Goal: Task Accomplishment & Management: Complete application form

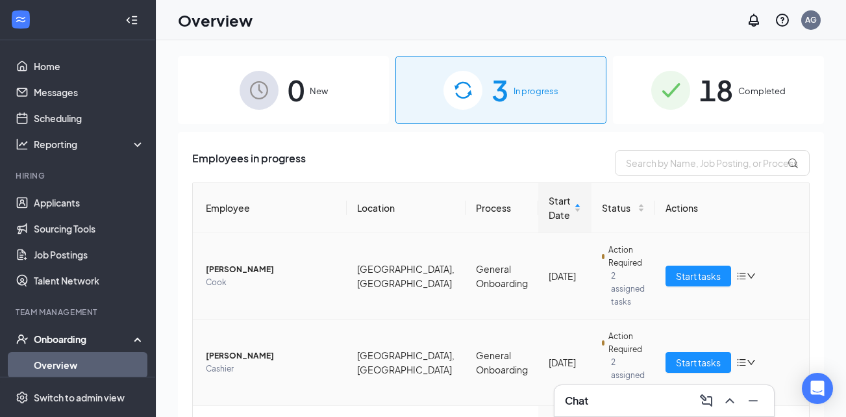
scroll to position [81, 0]
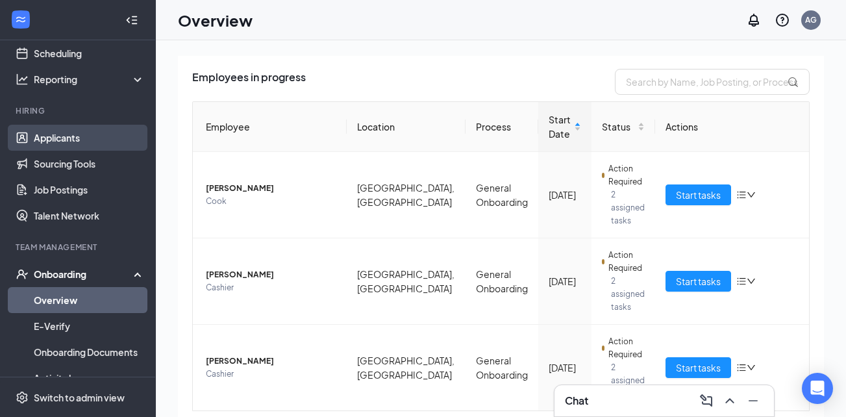
click at [67, 138] on link "Applicants" at bounding box center [89, 138] width 111 height 26
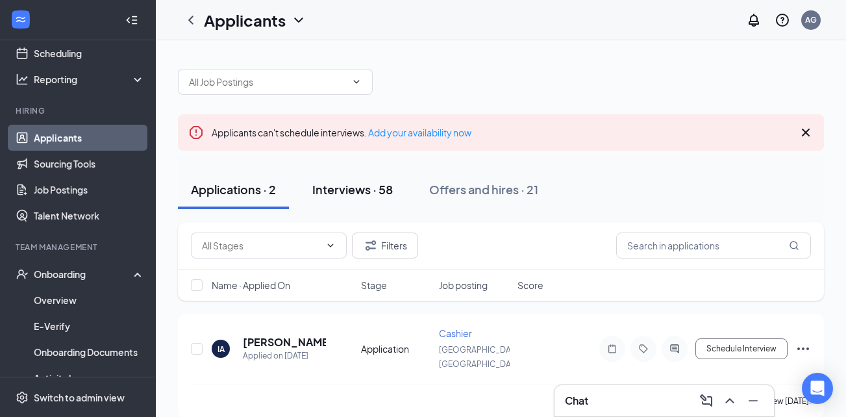
drag, startPoint x: 377, startPoint y: 195, endPoint x: 398, endPoint y: 202, distance: 22.2
click at [376, 195] on div "Interviews · 58" at bounding box center [352, 189] width 80 height 16
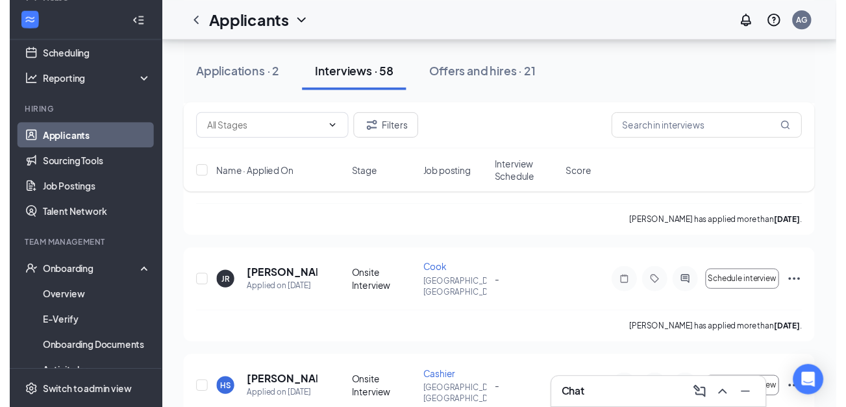
scroll to position [2206, 0]
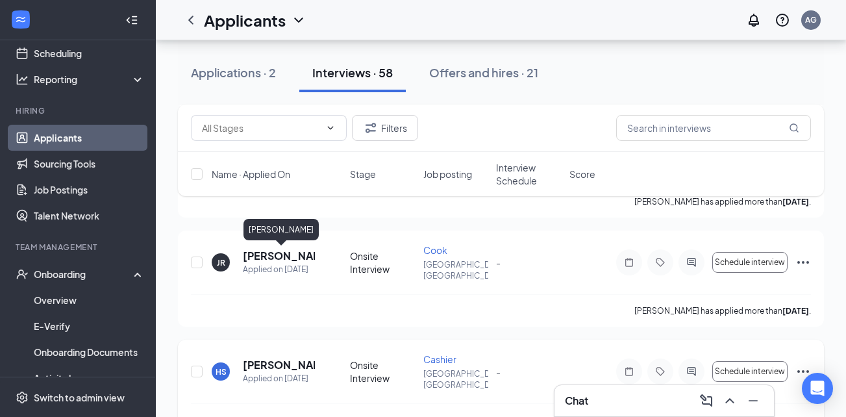
click at [255, 358] on h5 "[PERSON_NAME]" at bounding box center [279, 365] width 72 height 14
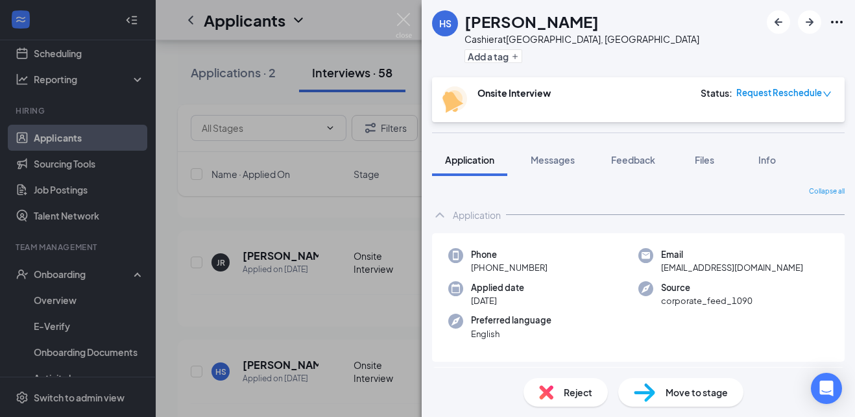
click at [703, 391] on span "Move to stage" at bounding box center [697, 392] width 62 height 14
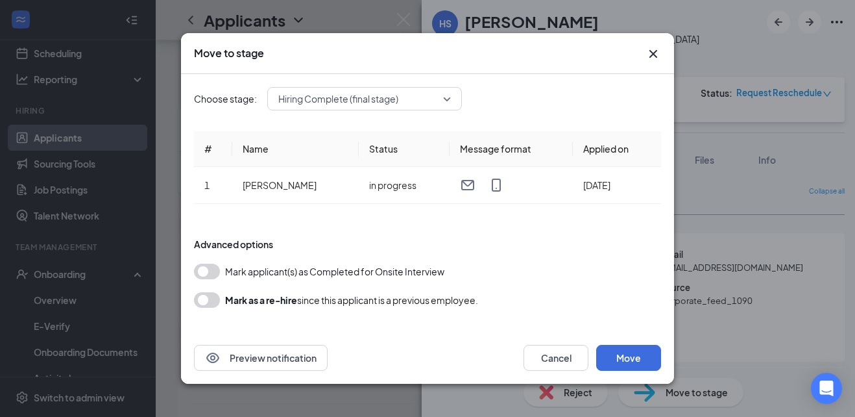
click at [212, 271] on button "button" at bounding box center [207, 271] width 26 height 16
click at [636, 353] on button "Move" at bounding box center [628, 358] width 65 height 26
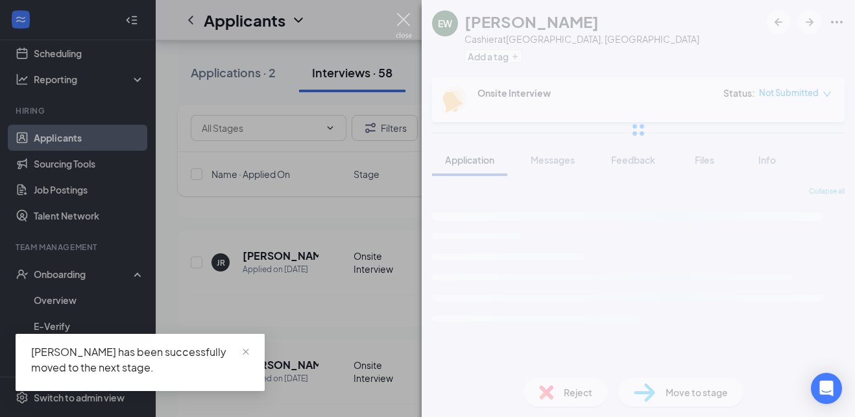
click at [404, 21] on img at bounding box center [404, 25] width 16 height 25
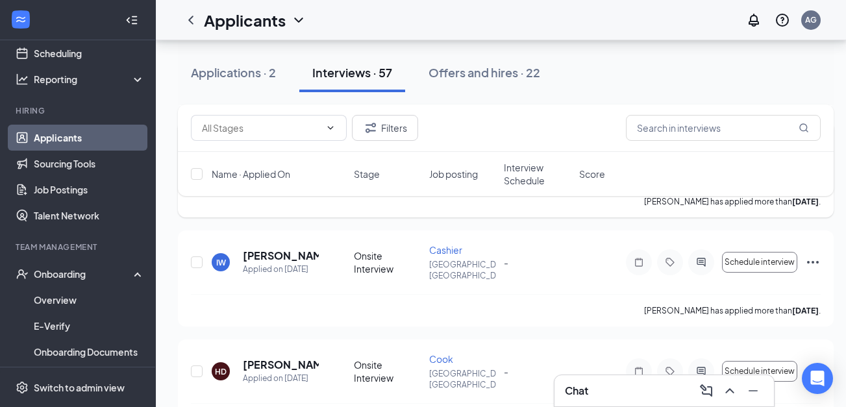
scroll to position [3375, 0]
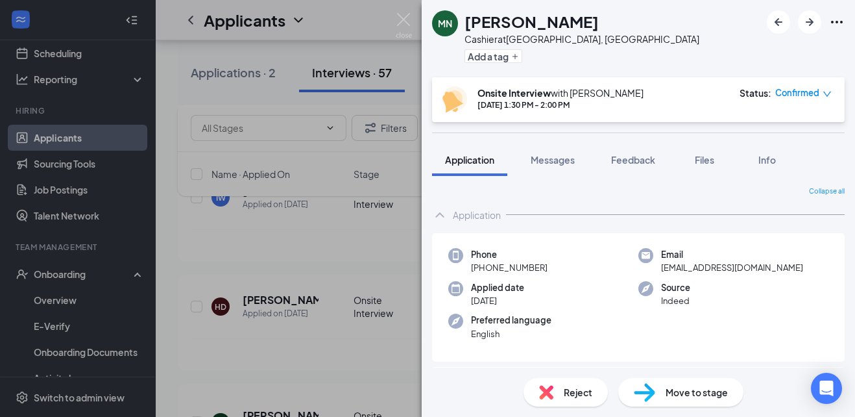
click at [692, 398] on span "Move to stage" at bounding box center [697, 392] width 62 height 14
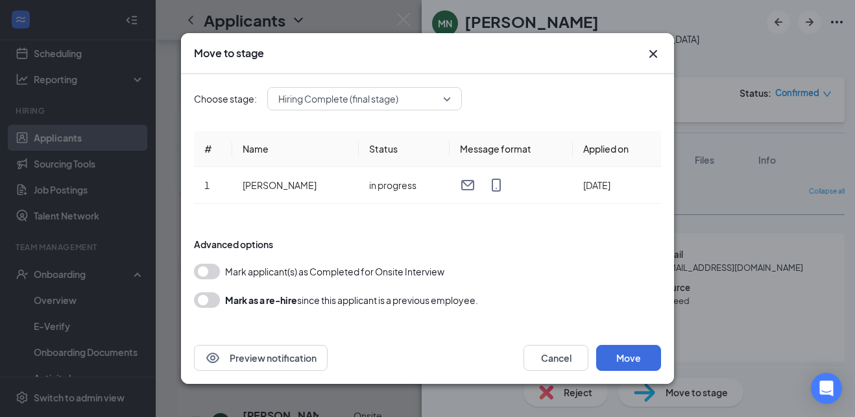
click at [213, 273] on button "button" at bounding box center [207, 271] width 26 height 16
click at [622, 361] on button "Move" at bounding box center [628, 358] width 65 height 26
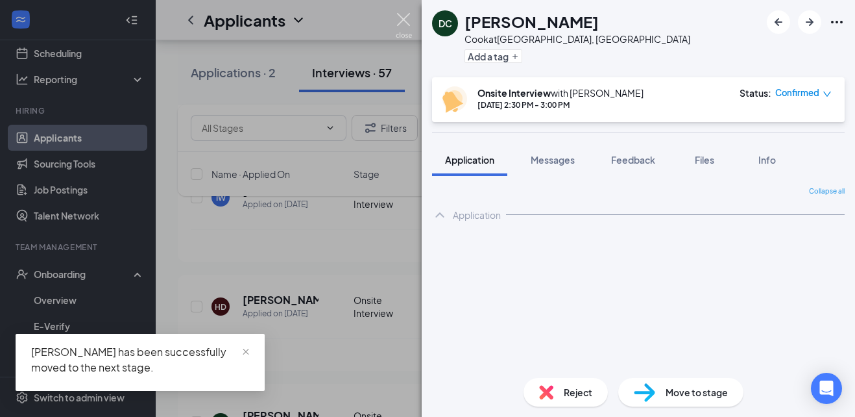
click at [406, 23] on img at bounding box center [404, 25] width 16 height 25
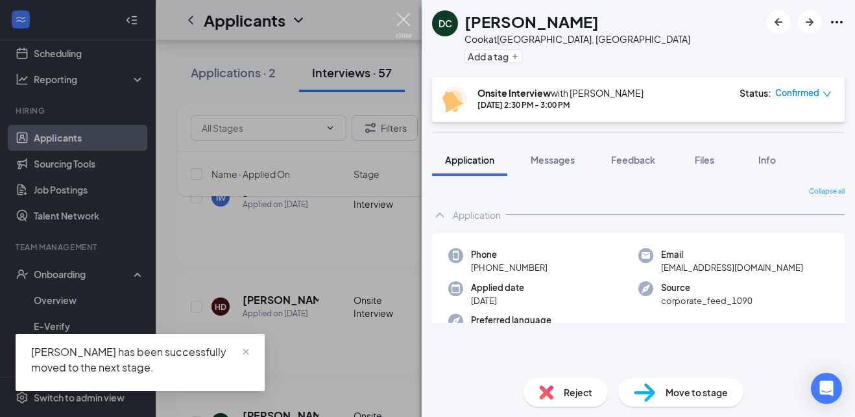
click at [403, 20] on div "Applicants AG" at bounding box center [506, 20] width 700 height 40
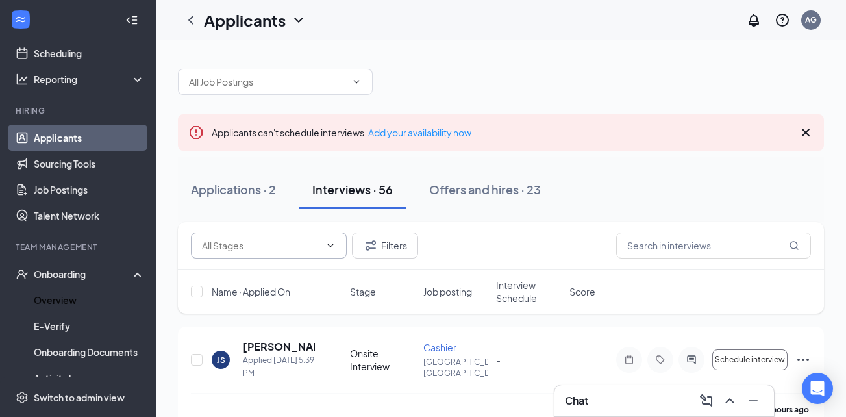
drag, startPoint x: 94, startPoint y: 291, endPoint x: 308, endPoint y: 251, distance: 217.9
click at [95, 292] on link "Overview" at bounding box center [89, 300] width 111 height 26
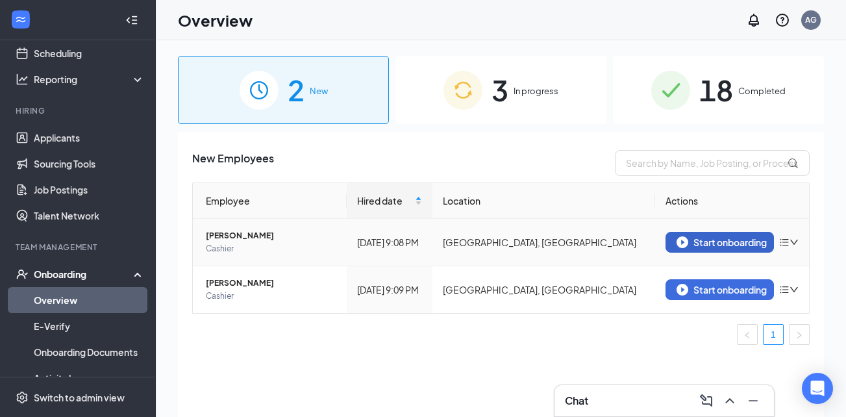
click at [698, 241] on div "Start onboarding" at bounding box center [719, 242] width 86 height 12
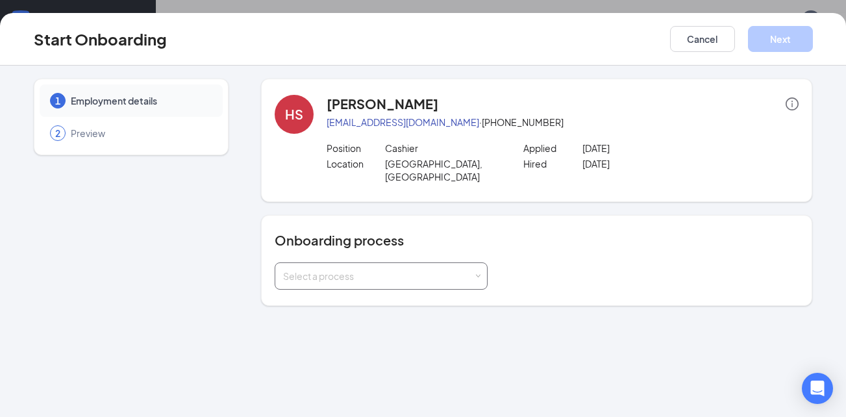
click at [356, 269] on div "Select a process" at bounding box center [378, 275] width 190 height 13
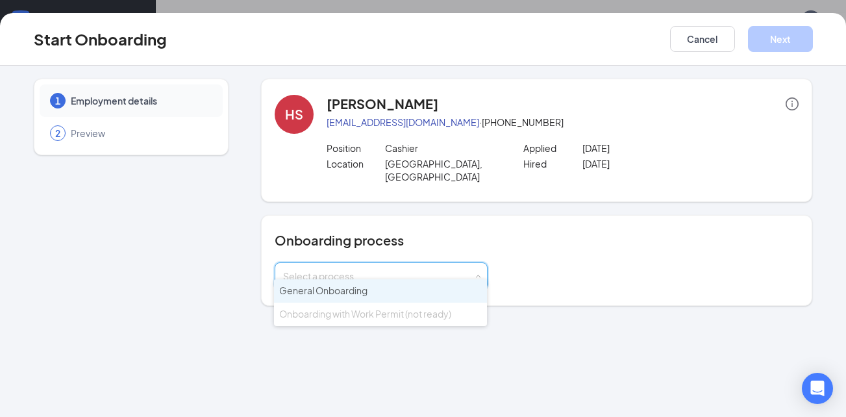
click at [360, 290] on span "General Onboarding" at bounding box center [323, 290] width 88 height 12
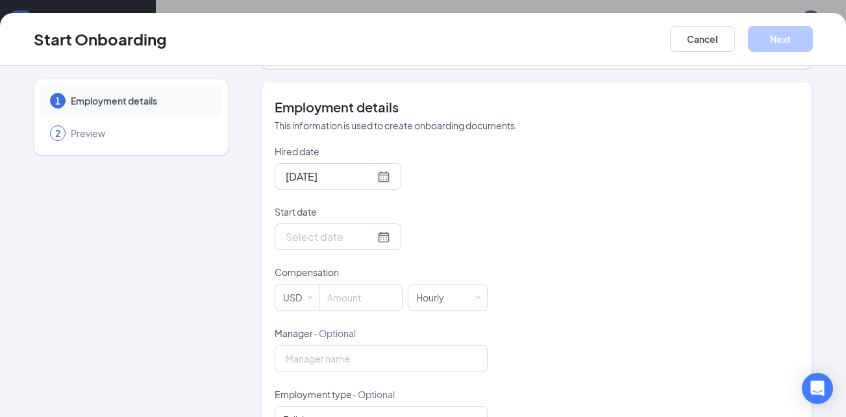
scroll to position [260, 0]
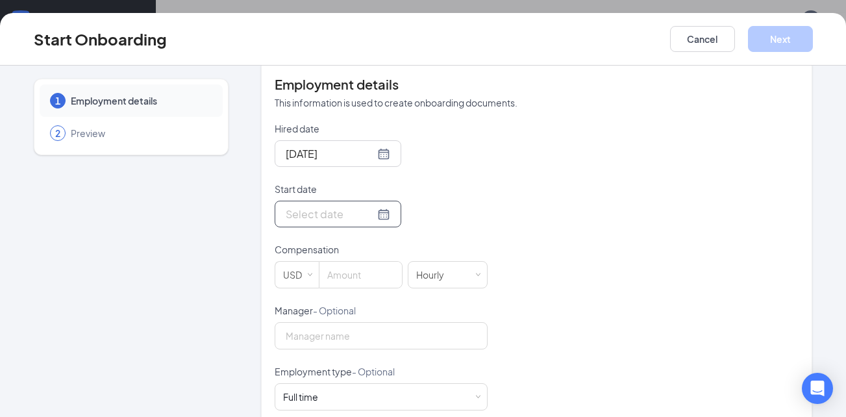
click at [368, 206] on div at bounding box center [338, 214] width 104 height 16
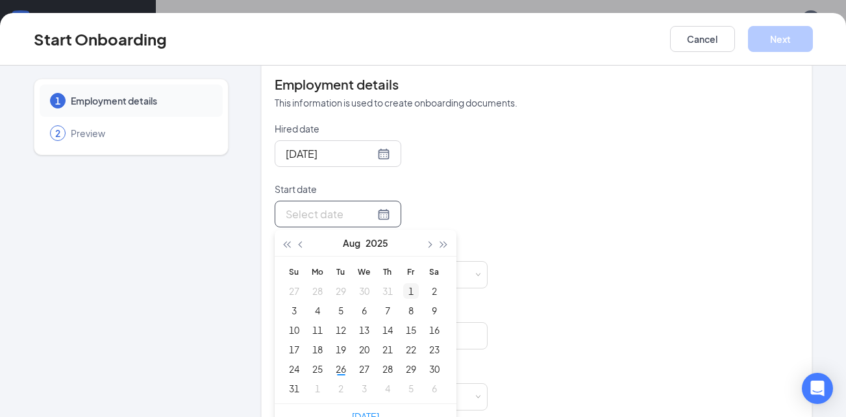
type input "Aug 1, 2025"
click at [351, 230] on button "Aug" at bounding box center [352, 243] width 18 height 26
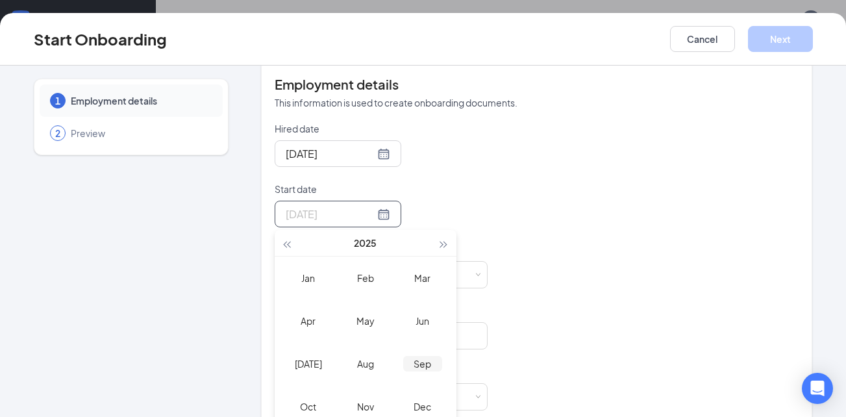
click at [413, 356] on div "Sep" at bounding box center [422, 364] width 39 height 16
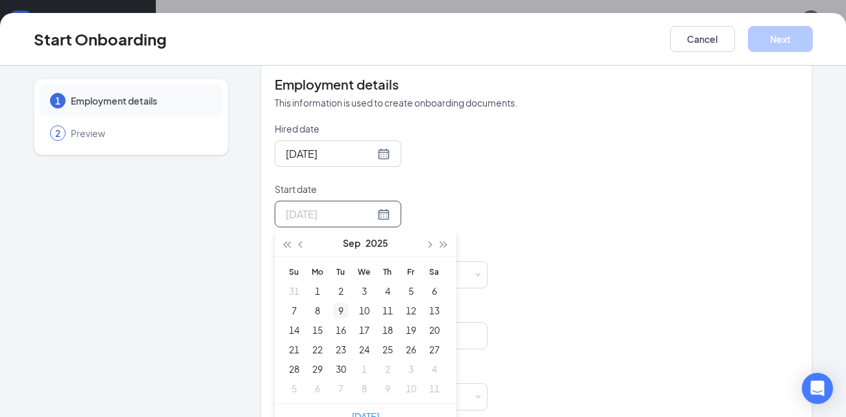
type input "[DATE]"
click at [337, 302] on div "9" at bounding box center [341, 310] width 16 height 16
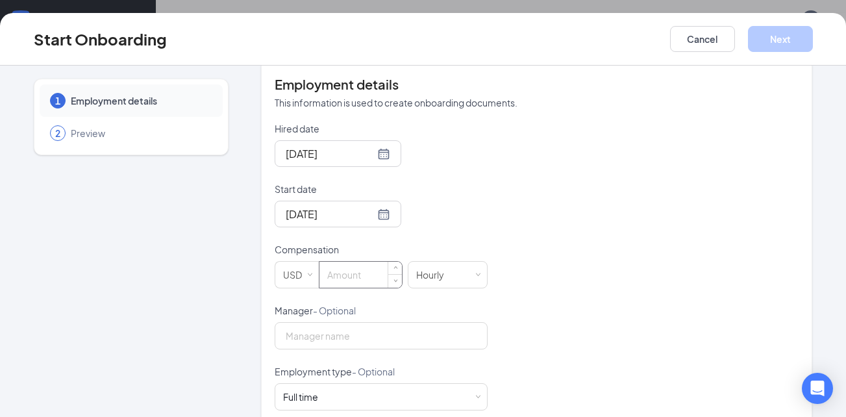
click at [360, 262] on input at bounding box center [360, 275] width 82 height 26
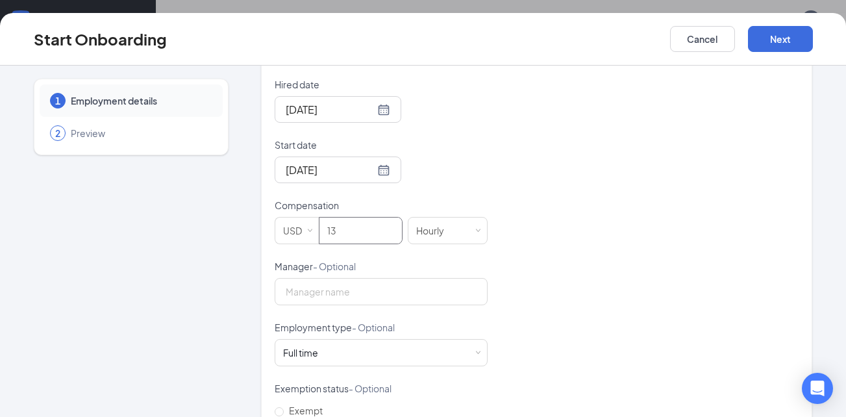
scroll to position [324, 0]
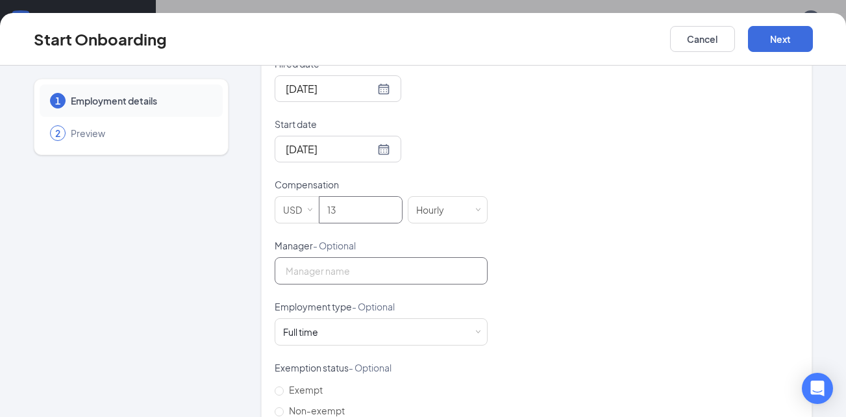
type input "13"
click at [337, 262] on input "Manager - Optional" at bounding box center [381, 270] width 213 height 27
type input "Addison Guess"
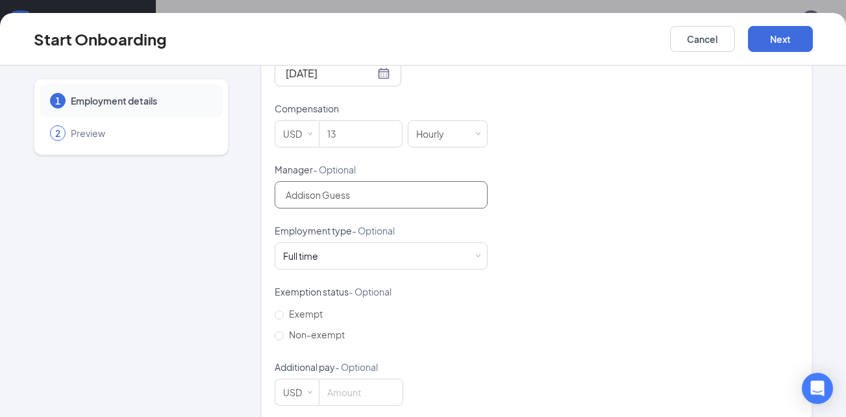
scroll to position [406, 0]
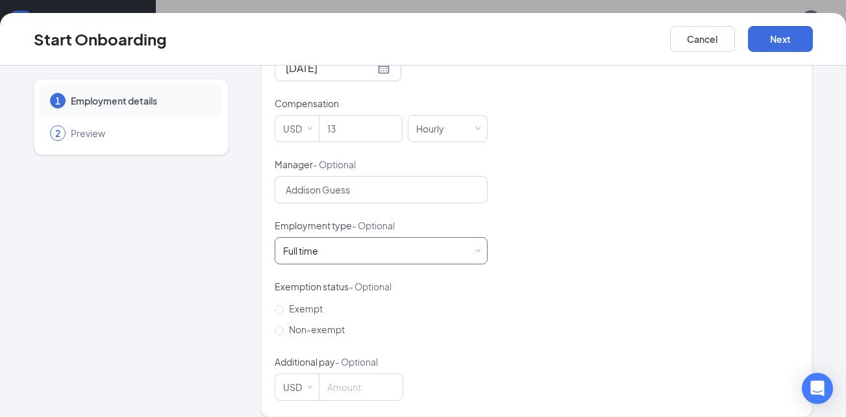
click at [354, 238] on div "Full time Works 30+ hours per week and is reasonably expected to work" at bounding box center [381, 251] width 196 height 26
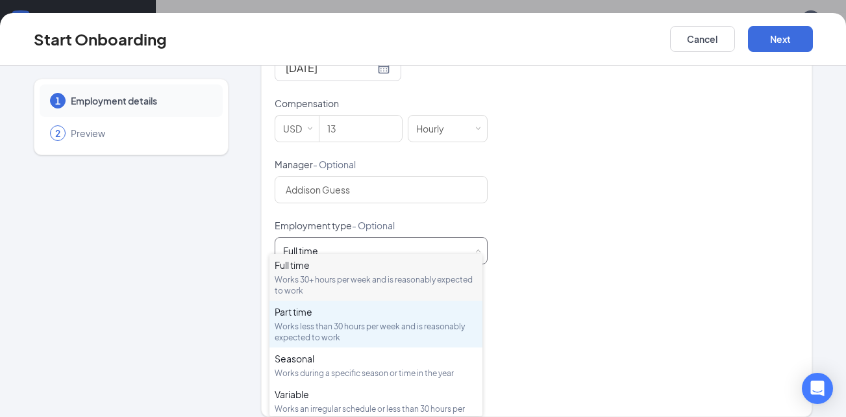
click at [322, 324] on div "Works less than 30 hours per week and is reasonably expected to work" at bounding box center [376, 332] width 202 height 22
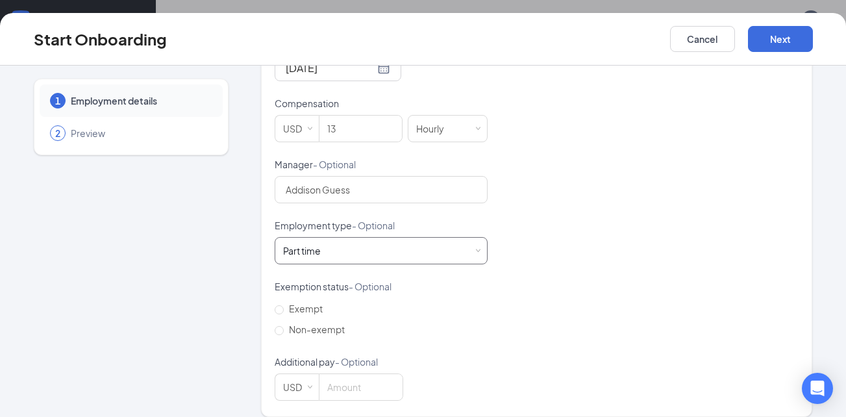
scroll to position [58, 0]
drag, startPoint x: 295, startPoint y: 318, endPoint x: 302, endPoint y: 315, distance: 7.0
click at [295, 323] on span "Non-exempt" at bounding box center [317, 329] width 66 height 12
click at [284, 326] on input "Non-exempt" at bounding box center [279, 330] width 9 height 9
radio input "true"
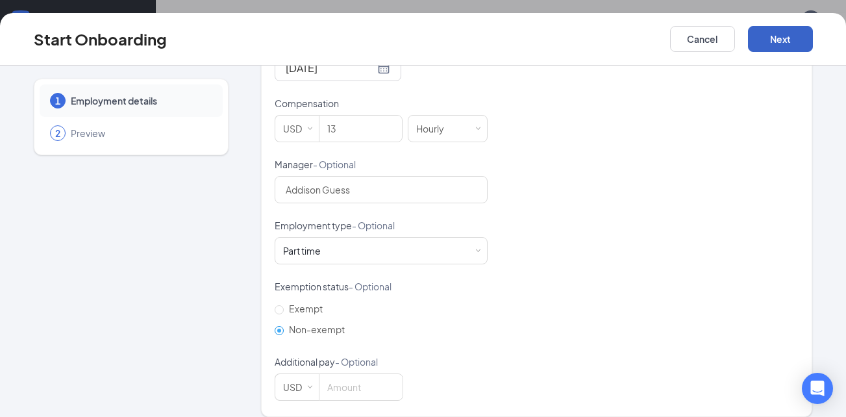
click at [767, 45] on button "Next" at bounding box center [780, 39] width 65 height 26
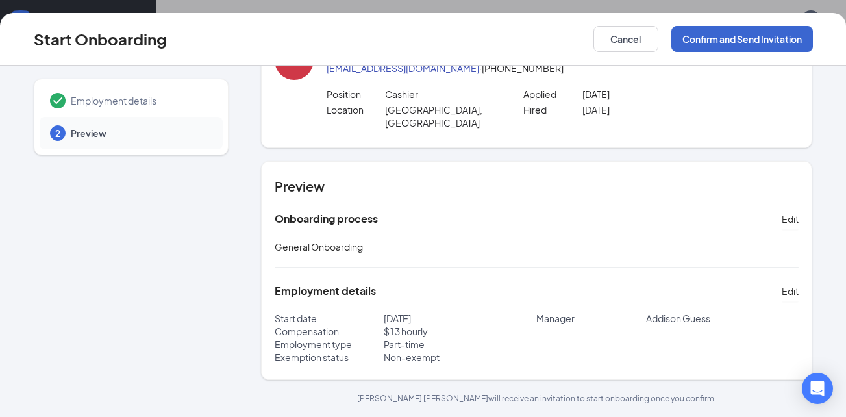
scroll to position [41, 0]
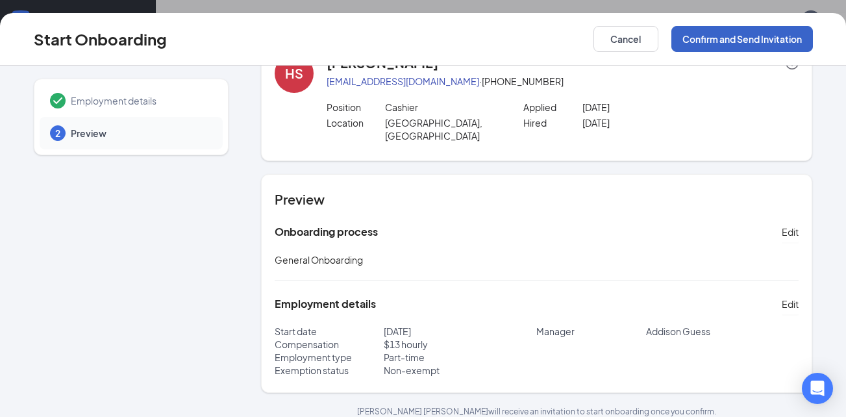
click at [750, 38] on button "Confirm and Send Invitation" at bounding box center [741, 39] width 141 height 26
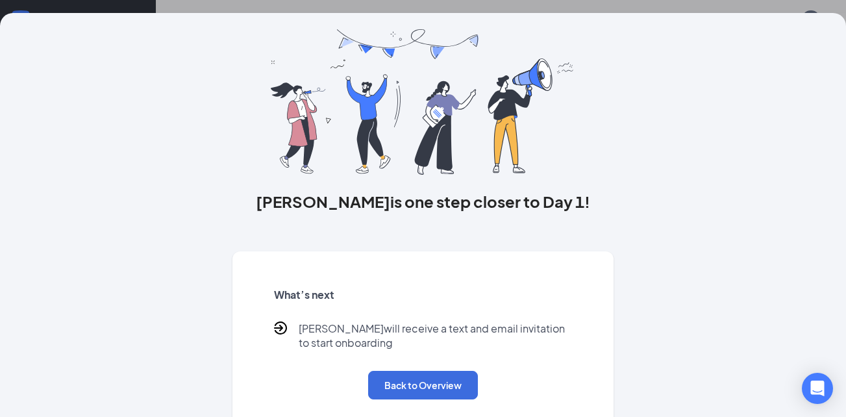
scroll to position [55, 0]
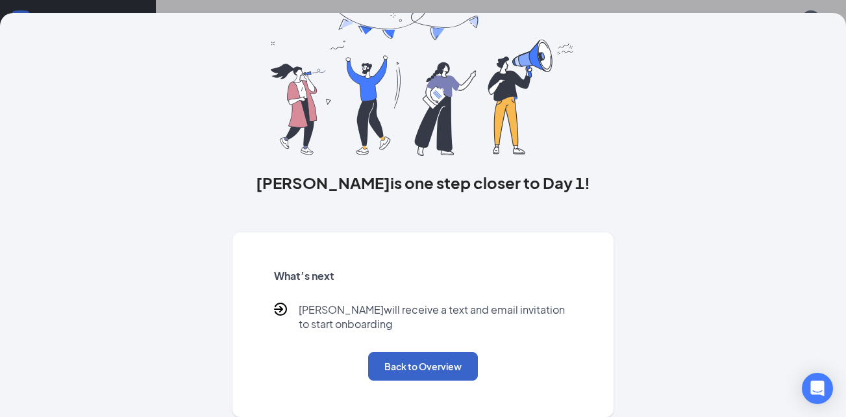
click at [387, 371] on button "Back to Overview" at bounding box center [423, 366] width 110 height 29
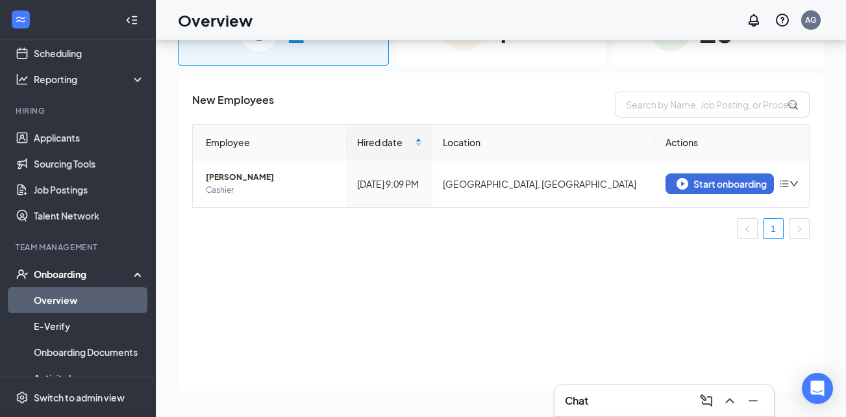
scroll to position [0, 0]
click at [697, 186] on div "Start onboarding" at bounding box center [719, 184] width 86 height 12
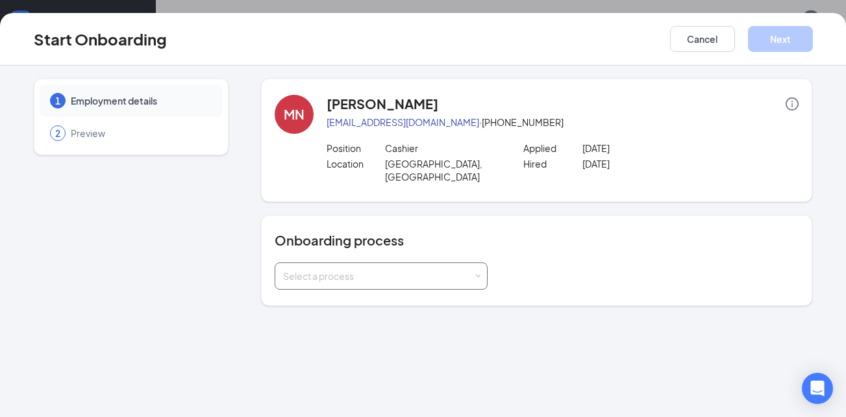
click at [384, 269] on div "Select a process" at bounding box center [378, 275] width 190 height 13
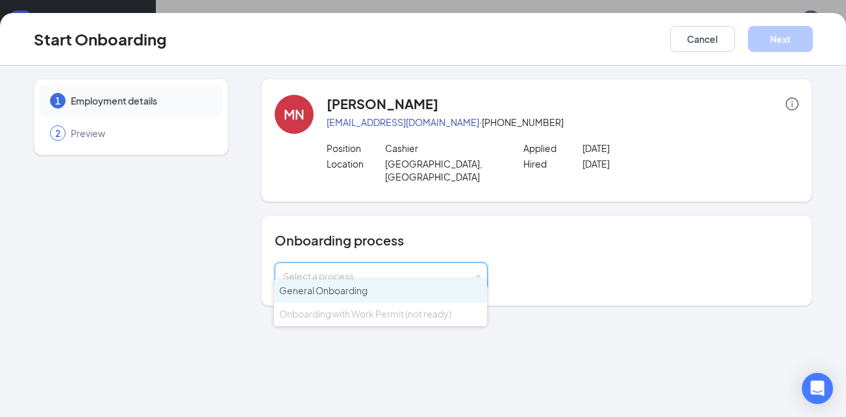
click at [385, 293] on li "General Onboarding" at bounding box center [380, 290] width 213 height 23
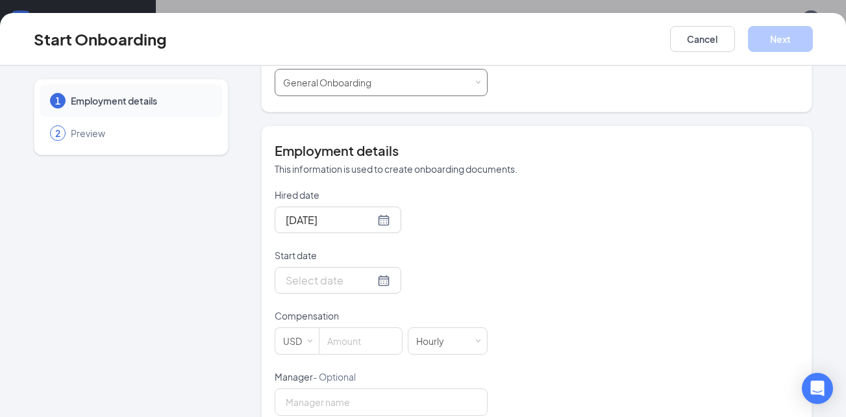
scroll to position [195, 0]
click at [368, 271] on div at bounding box center [338, 279] width 104 height 16
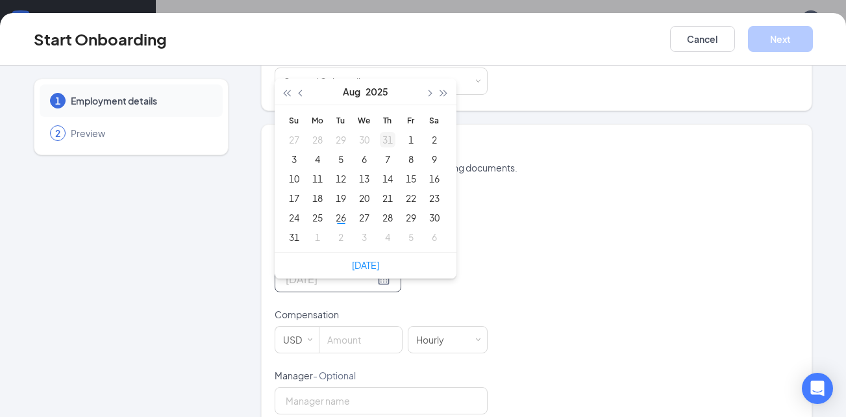
type input "Jul 31, 2025"
click at [352, 79] on button "Aug" at bounding box center [352, 92] width 18 height 26
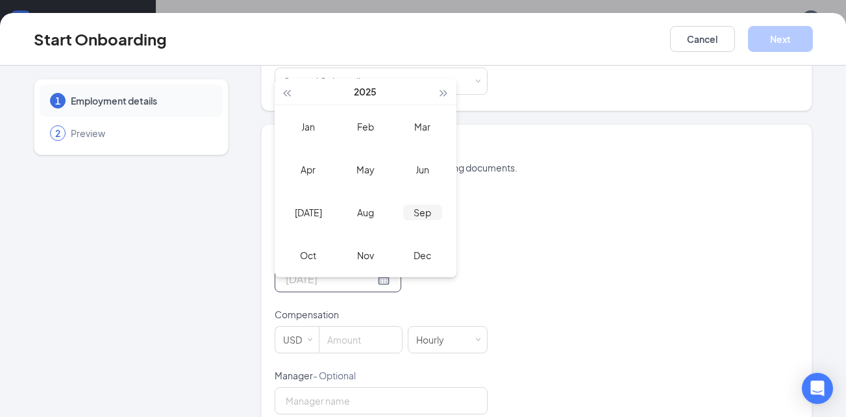
click at [417, 204] on div "Sep" at bounding box center [422, 212] width 39 height 16
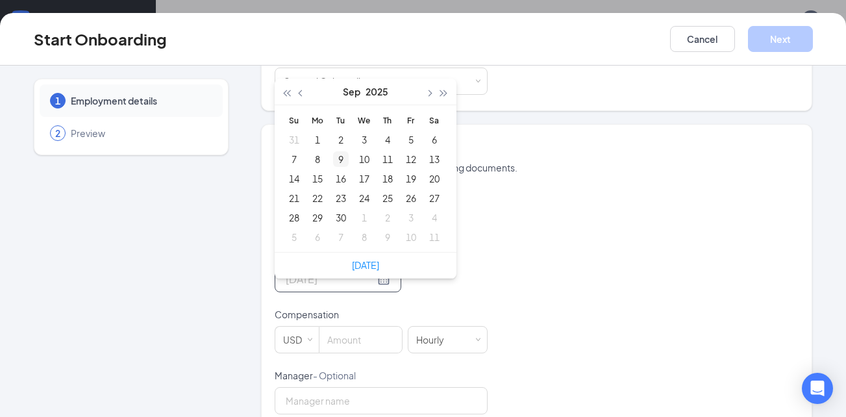
type input "[DATE]"
click at [336, 151] on div "9" at bounding box center [341, 159] width 16 height 16
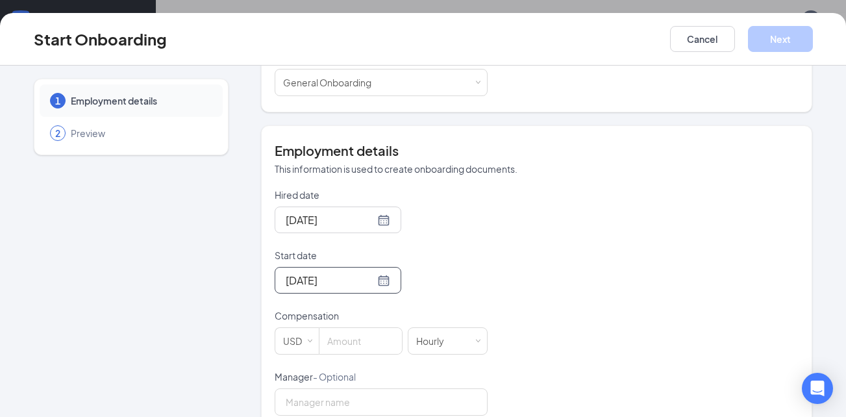
scroll to position [260, 0]
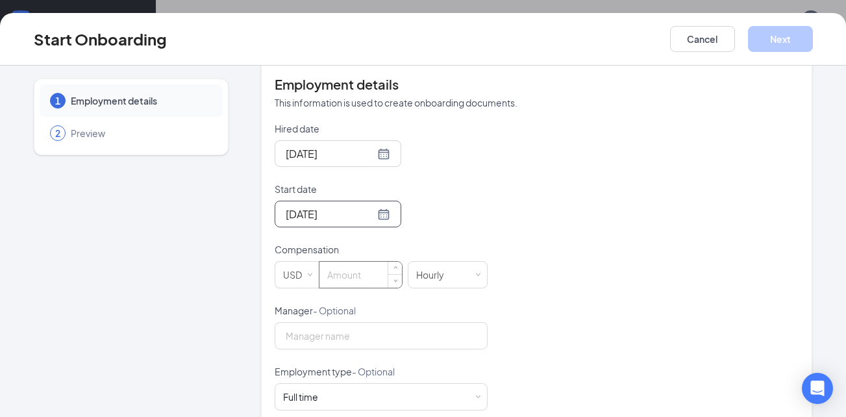
click at [338, 267] on input at bounding box center [360, 275] width 82 height 26
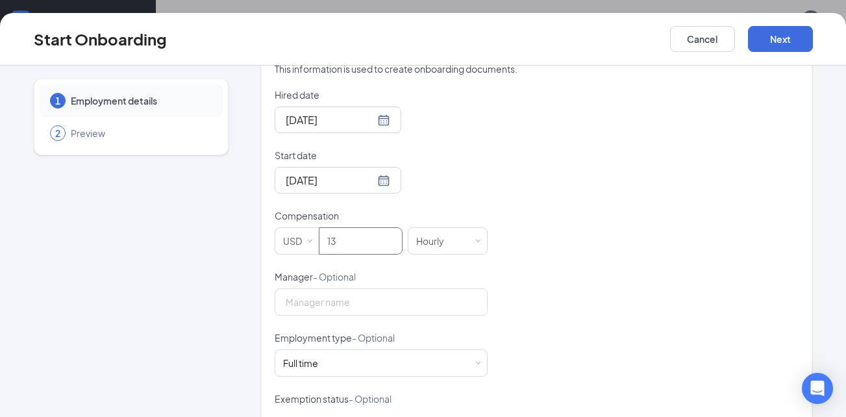
scroll to position [324, 0]
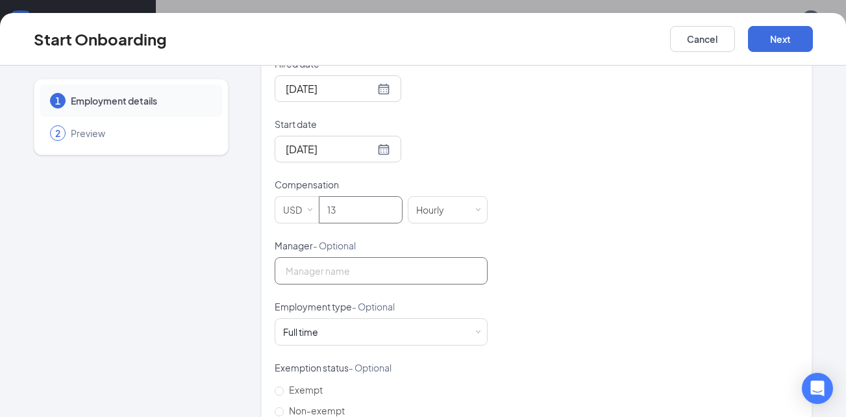
type input "13"
click at [346, 257] on input "Manager - Optional" at bounding box center [381, 270] width 213 height 27
type input "Addison Guess"
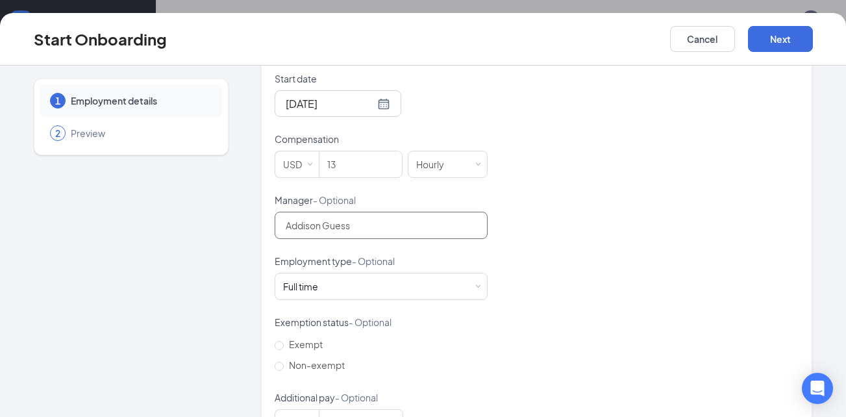
scroll to position [406, 0]
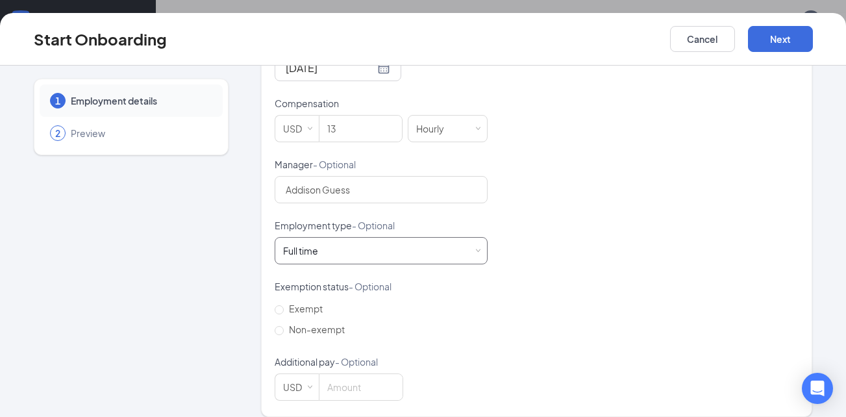
click at [384, 239] on div "Full time Works 30+ hours per week and is reasonably expected to work" at bounding box center [381, 251] width 196 height 26
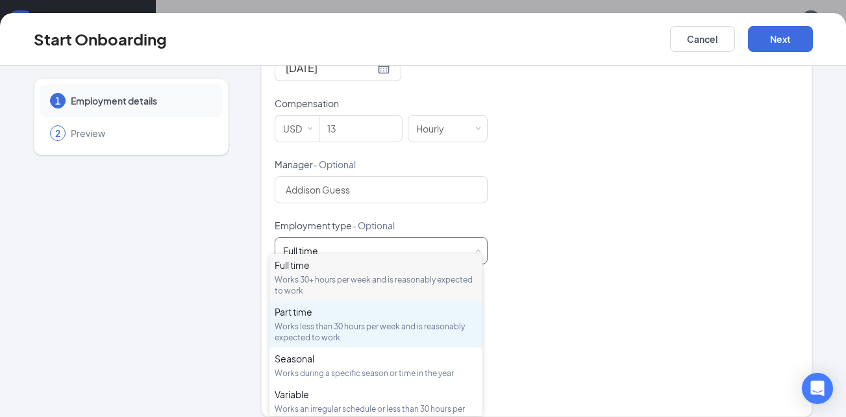
click at [328, 313] on div "Part time" at bounding box center [376, 311] width 202 height 13
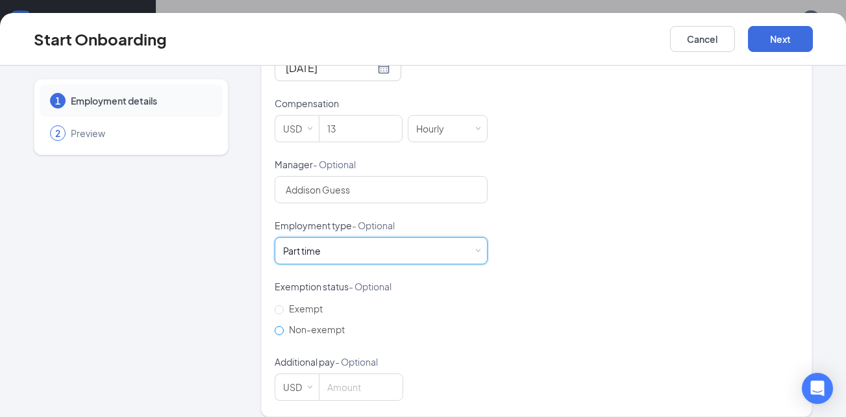
click at [302, 323] on span "Non-exempt" at bounding box center [317, 329] width 66 height 12
click at [284, 326] on input "Non-exempt" at bounding box center [279, 330] width 9 height 9
radio input "true"
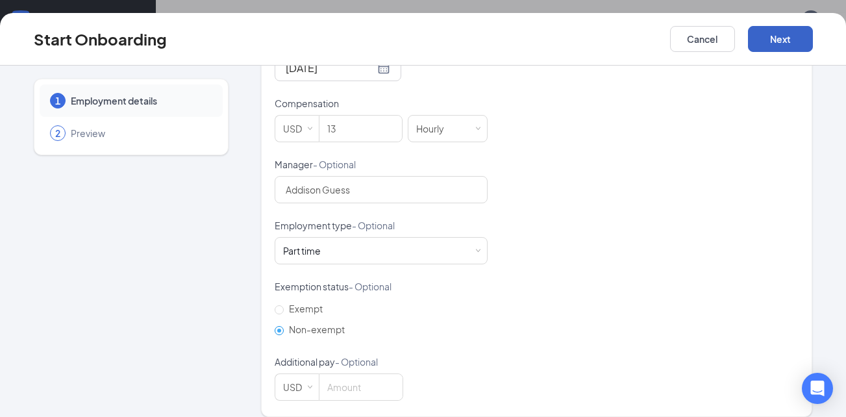
click at [783, 35] on button "Next" at bounding box center [780, 39] width 65 height 26
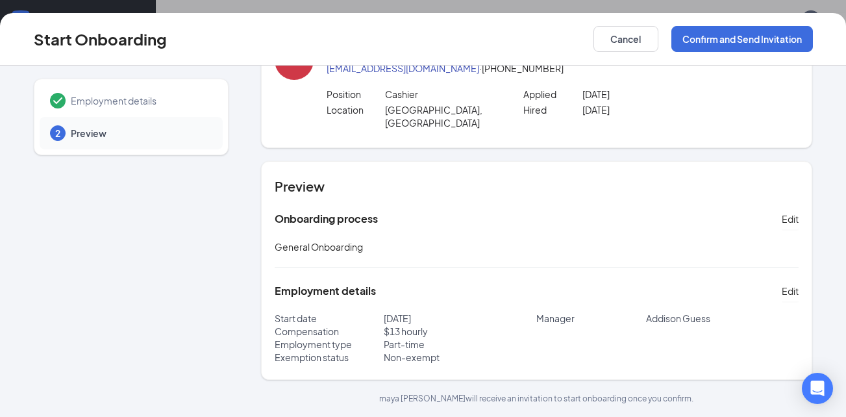
scroll to position [41, 0]
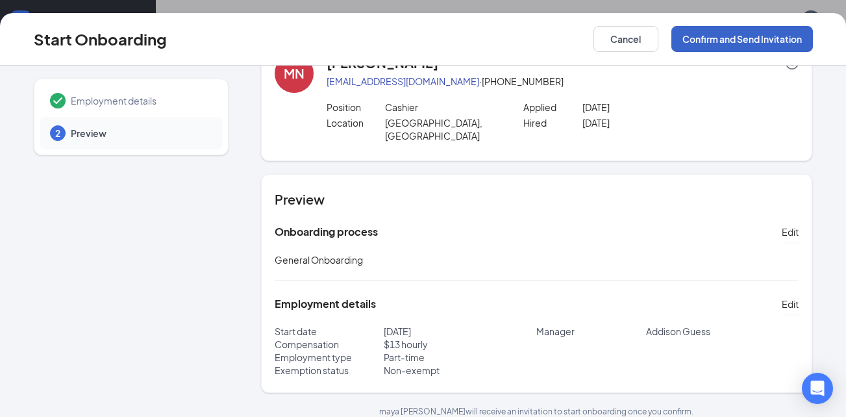
click at [758, 41] on button "Confirm and Send Invitation" at bounding box center [741, 39] width 141 height 26
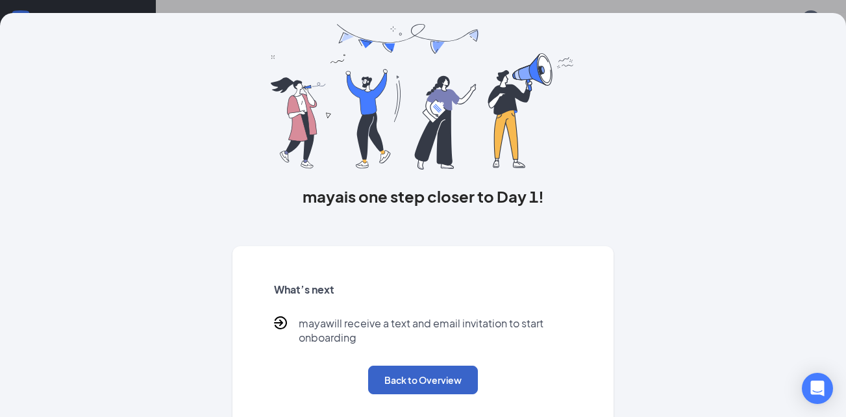
click at [450, 385] on button "Back to Overview" at bounding box center [423, 379] width 110 height 29
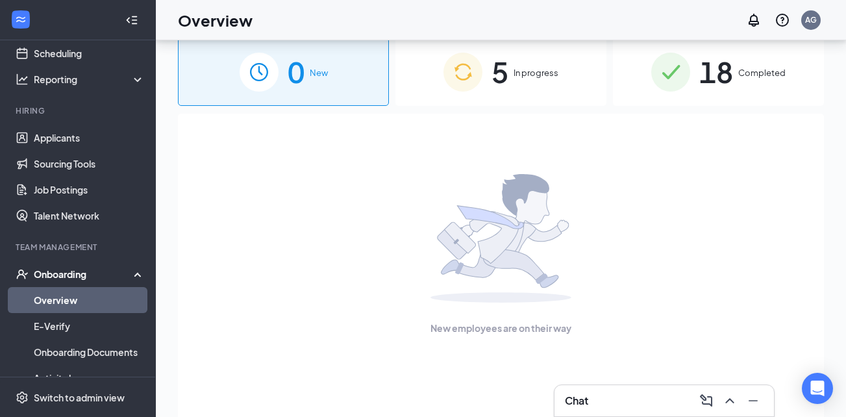
scroll to position [0, 0]
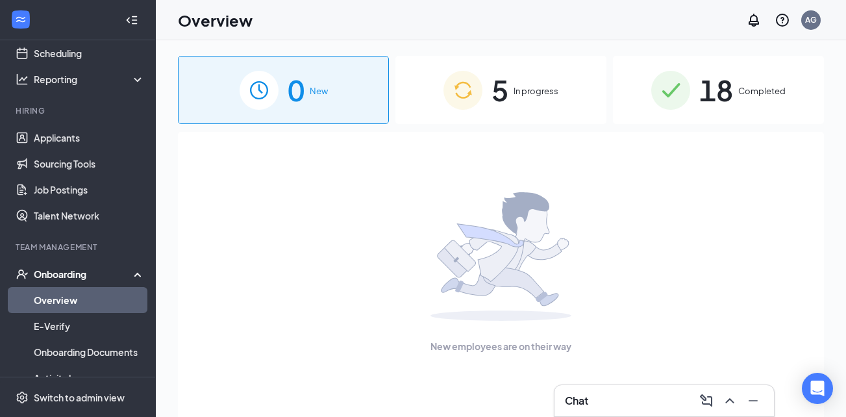
click at [534, 92] on span "In progress" at bounding box center [535, 90] width 45 height 13
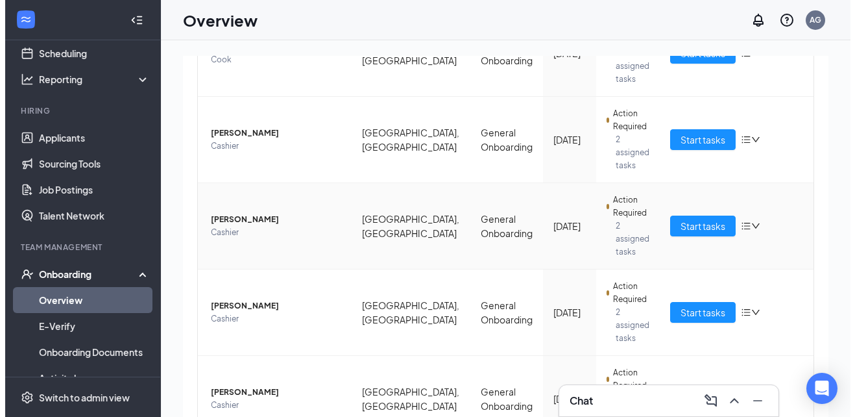
scroll to position [228, 0]
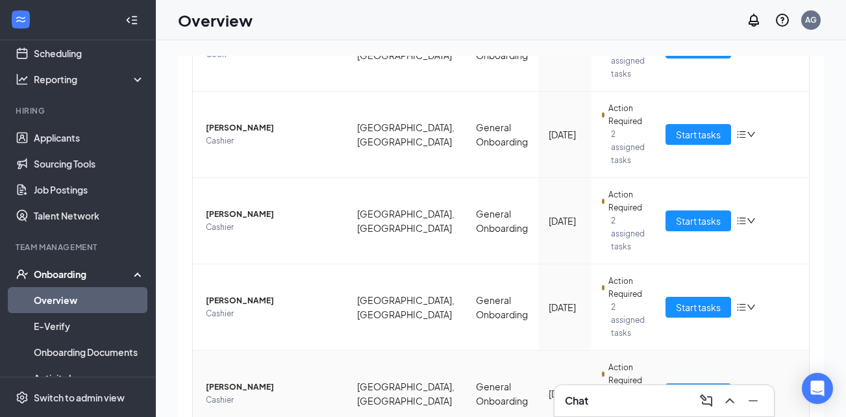
click at [705, 386] on span "Start tasks" at bounding box center [698, 393] width 45 height 14
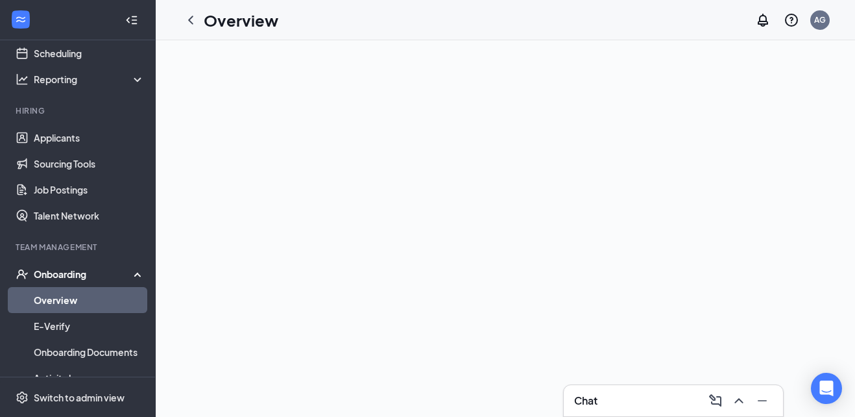
click at [192, 19] on icon "ChevronLeft" at bounding box center [191, 20] width 16 height 16
click at [80, 301] on link "Overview" at bounding box center [89, 300] width 111 height 26
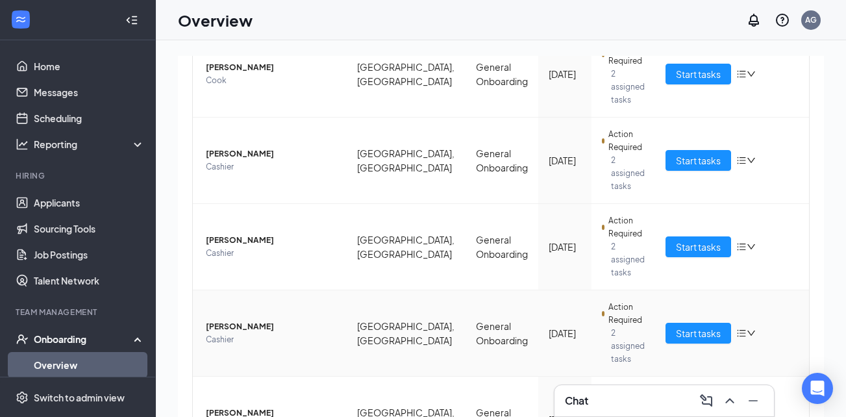
scroll to position [228, 0]
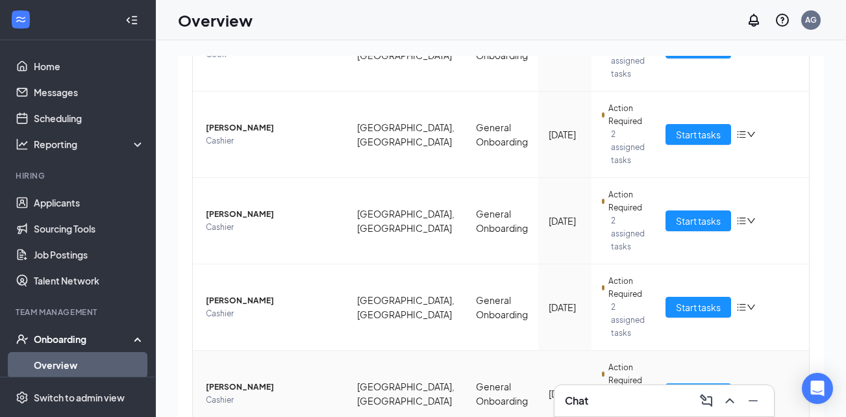
click at [681, 386] on span "Start tasks" at bounding box center [698, 393] width 45 height 14
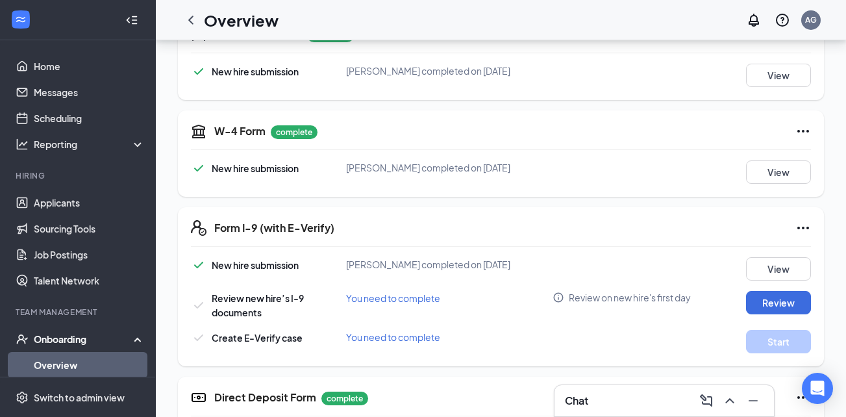
scroll to position [260, 0]
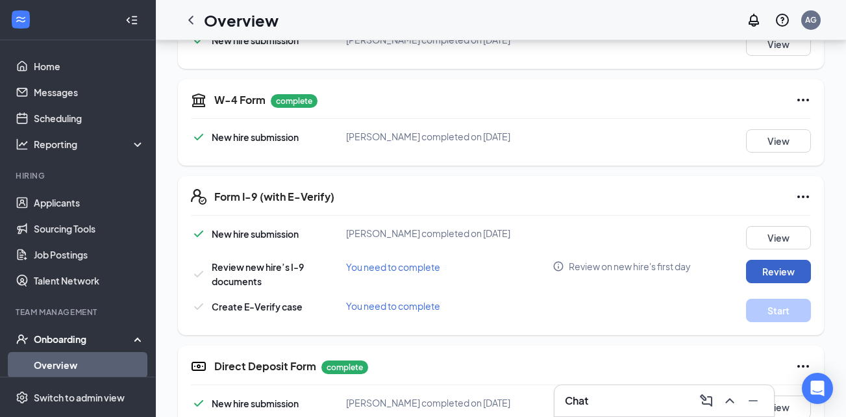
click at [773, 276] on button "Review" at bounding box center [778, 271] width 65 height 23
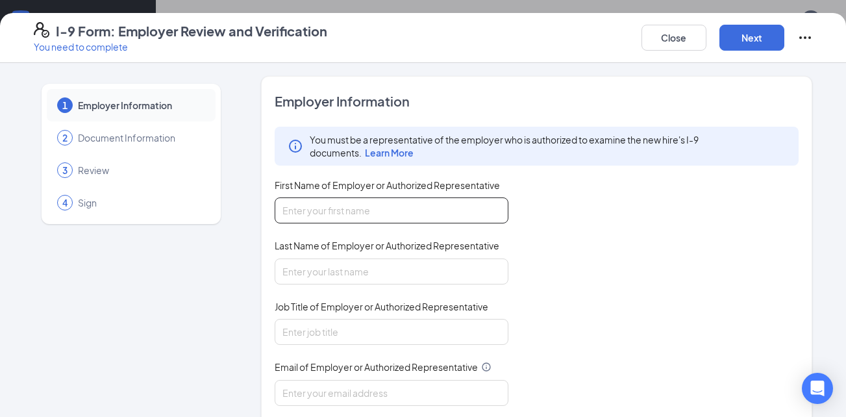
click at [431, 217] on input "First Name of Employer or Authorized Representative" at bounding box center [392, 210] width 234 height 26
type input "[PERSON_NAME]"
type input "Guess"
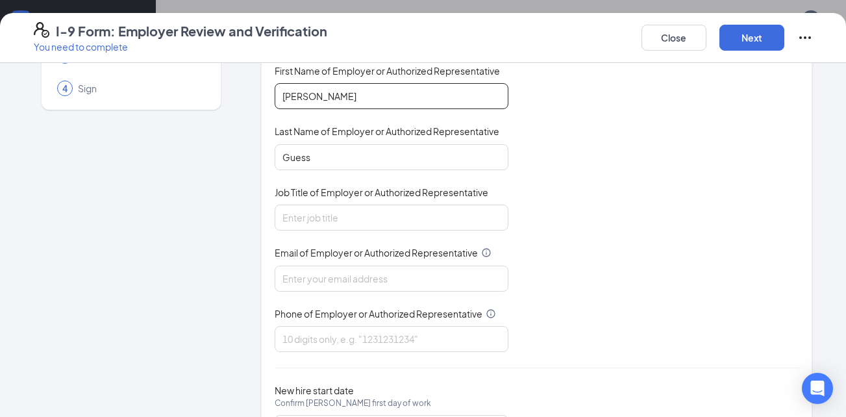
scroll to position [130, 0]
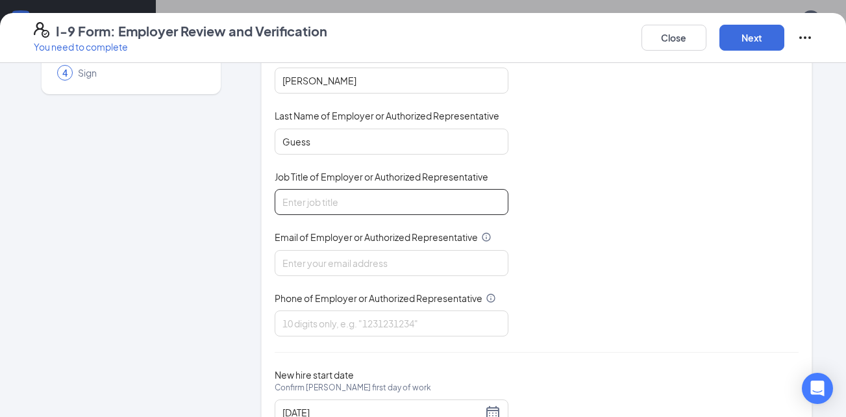
click at [394, 208] on input "Job Title of Employer or Authorized Representative" at bounding box center [392, 202] width 234 height 26
type input "General Manager"
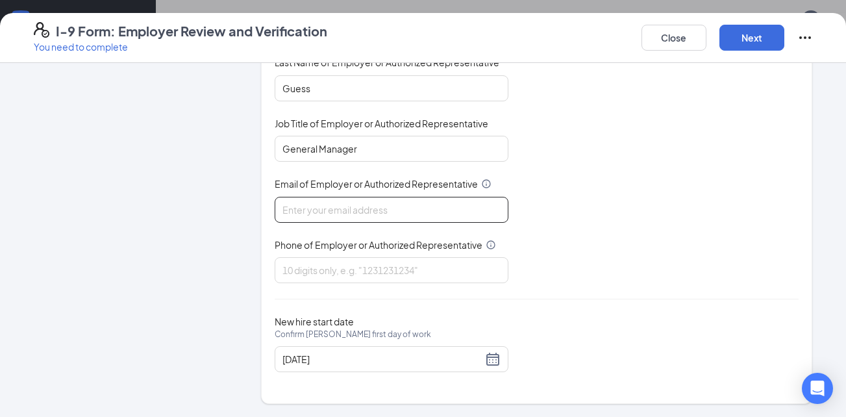
click at [391, 214] on input "Email of Employer or Authorized Representative" at bounding box center [392, 210] width 234 height 26
type input "[EMAIL_ADDRESS][DOMAIN_NAME]"
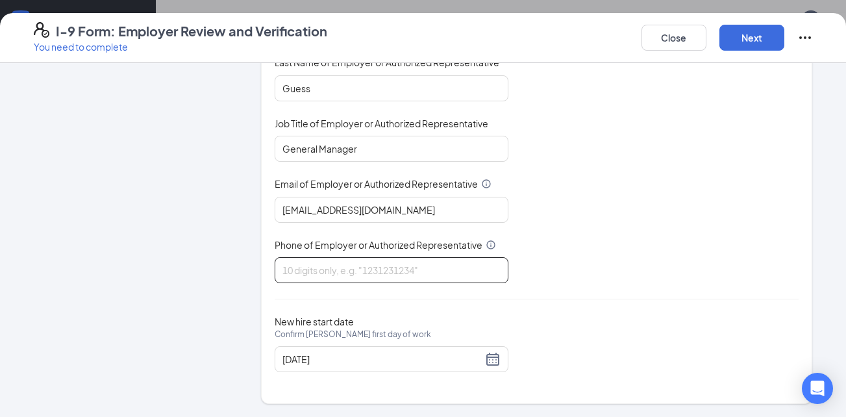
click at [378, 267] on input "Phone of Employer or Authorized Representative" at bounding box center [392, 270] width 234 height 26
type input "3155295614"
click at [745, 34] on button "Next" at bounding box center [751, 38] width 65 height 26
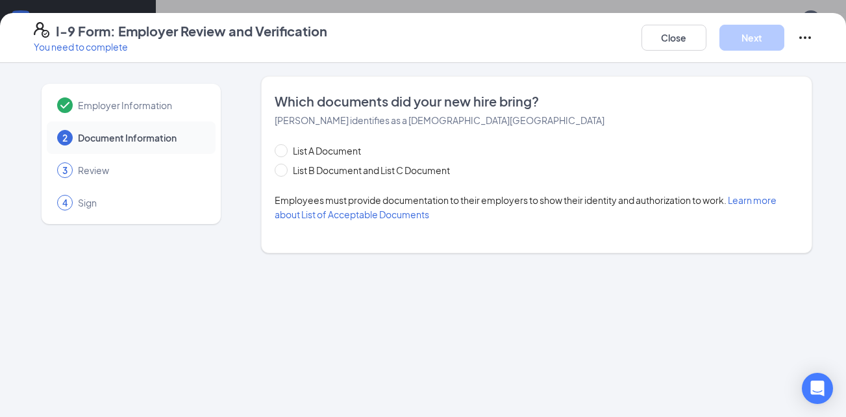
scroll to position [0, 0]
click at [284, 169] on span at bounding box center [281, 170] width 13 height 13
click at [284, 169] on input "List B Document and List C Document" at bounding box center [279, 168] width 9 height 9
radio input "true"
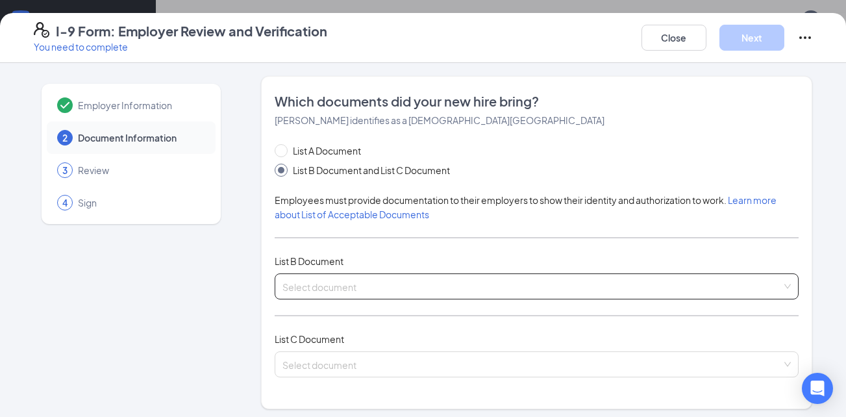
click at [356, 286] on input "search" at bounding box center [532, 283] width 500 height 19
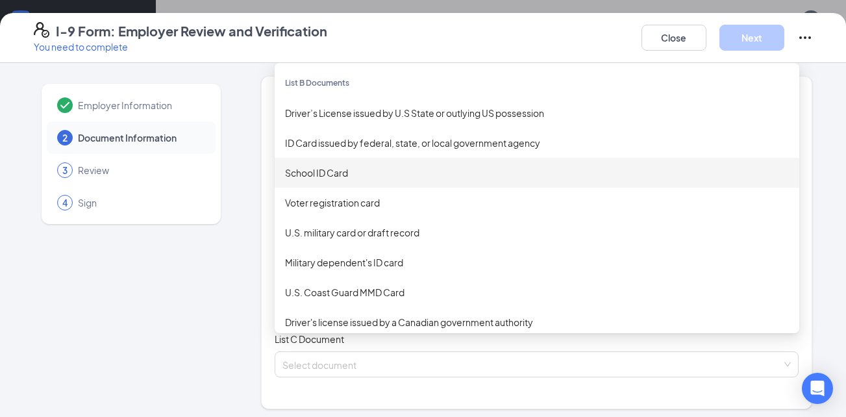
click at [348, 171] on div "School ID Card" at bounding box center [537, 172] width 504 height 14
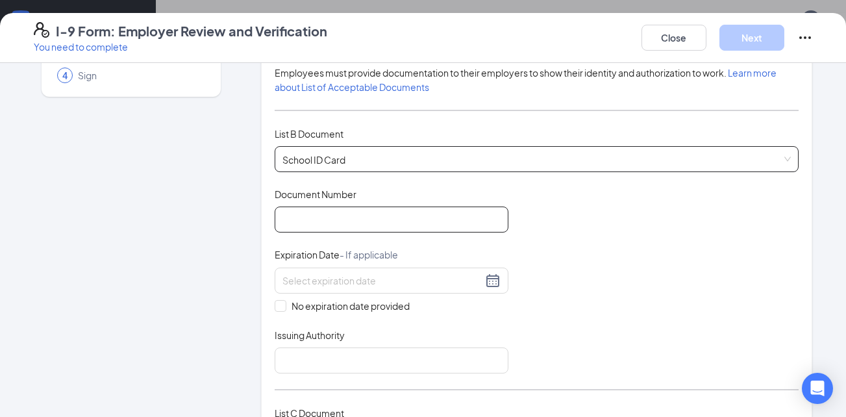
scroll to position [130, 0]
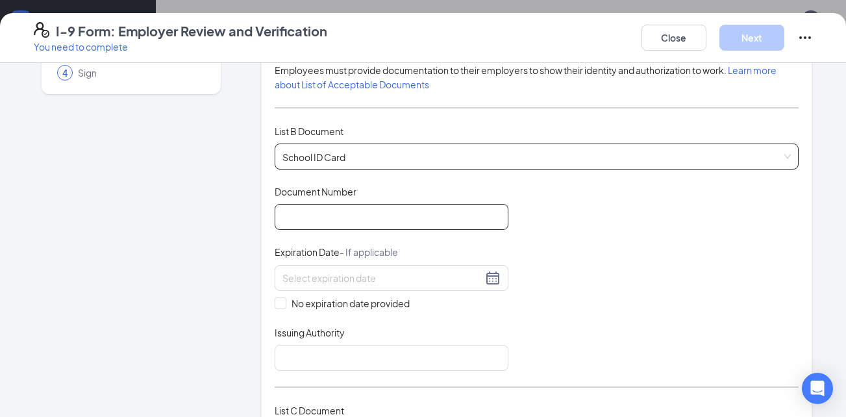
click at [367, 212] on input "Document Number" at bounding box center [392, 217] width 234 height 26
click at [511, 156] on span "School ID Card" at bounding box center [536, 156] width 509 height 25
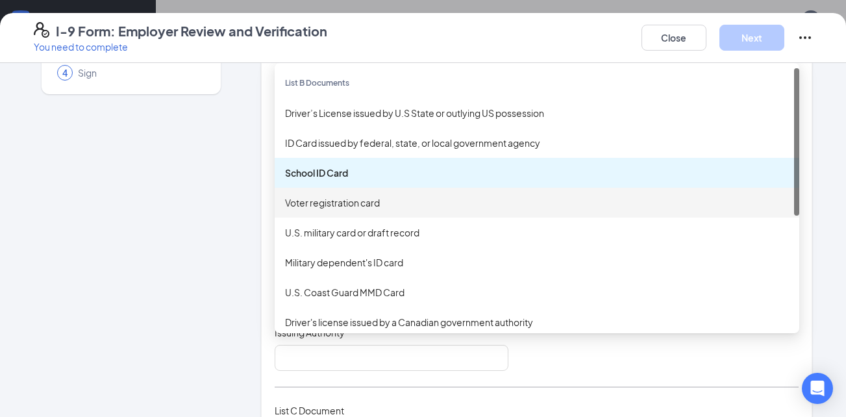
click at [147, 195] on div "Employer Information 2 Document Information 3 Review 4 Sign" at bounding box center [131, 375] width 195 height 859
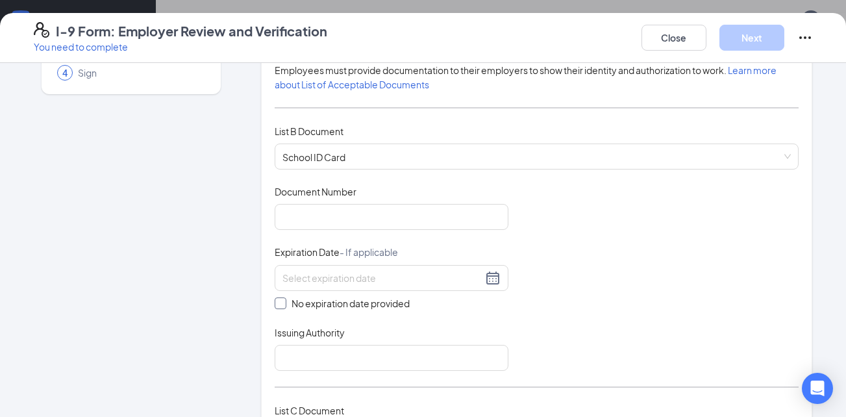
click at [275, 303] on input "No expiration date provided" at bounding box center [279, 301] width 9 height 9
checkbox input "true"
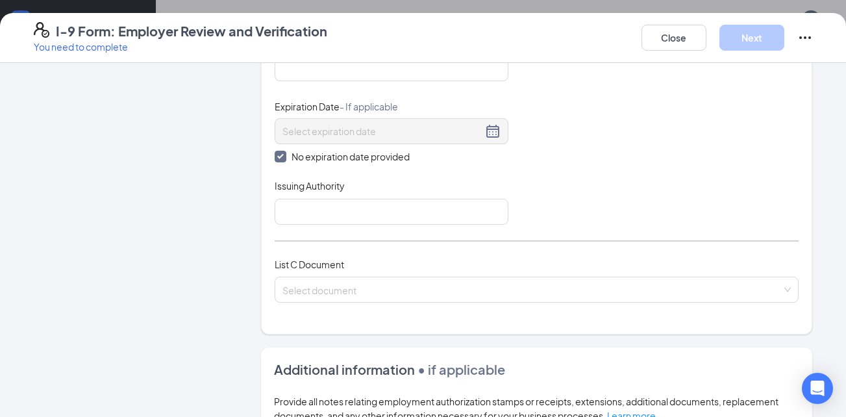
scroll to position [324, 0]
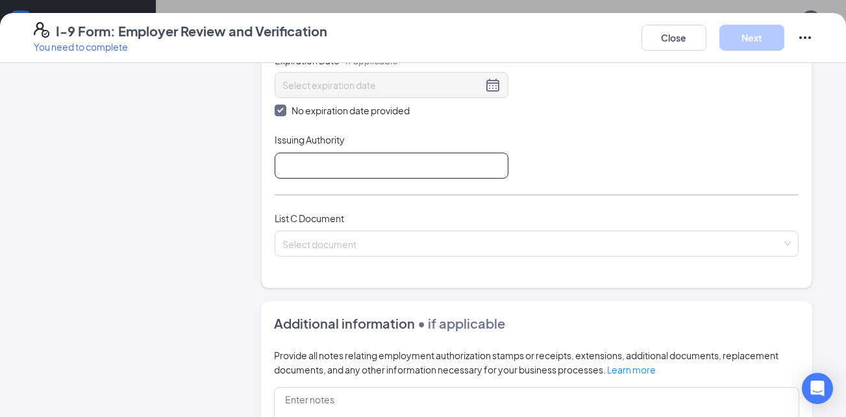
click at [322, 163] on input "Issuing Authority" at bounding box center [392, 166] width 234 height 26
type input "[GEOGRAPHIC_DATA]"
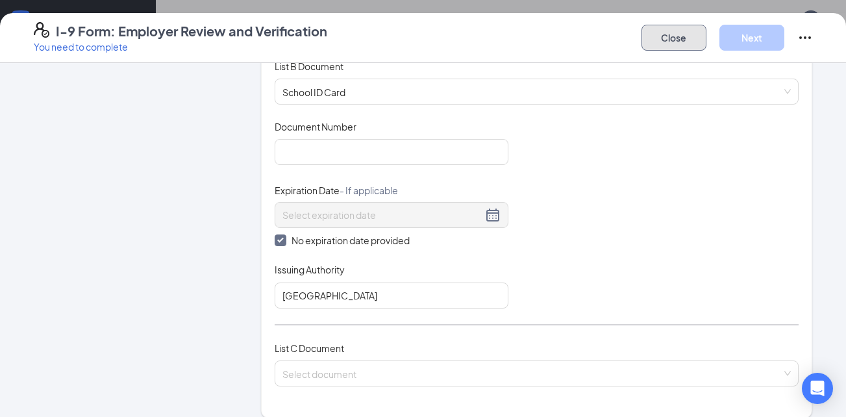
click at [670, 44] on button "Close" at bounding box center [673, 38] width 65 height 26
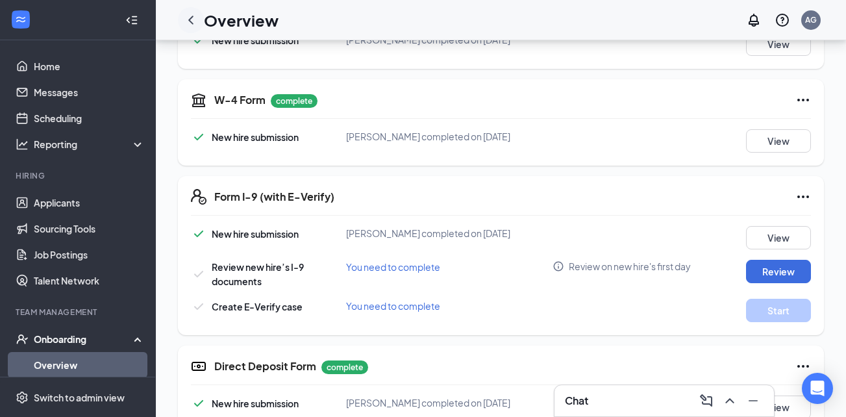
click at [191, 22] on icon "ChevronLeft" at bounding box center [190, 20] width 5 height 8
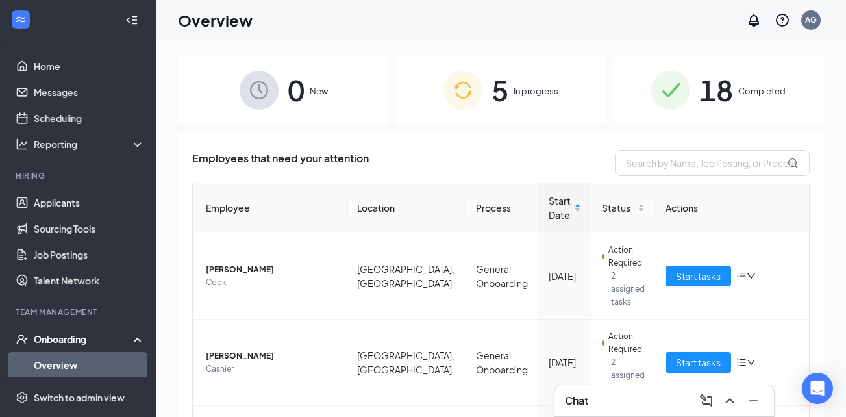
click at [712, 90] on span "18" at bounding box center [716, 89] width 34 height 45
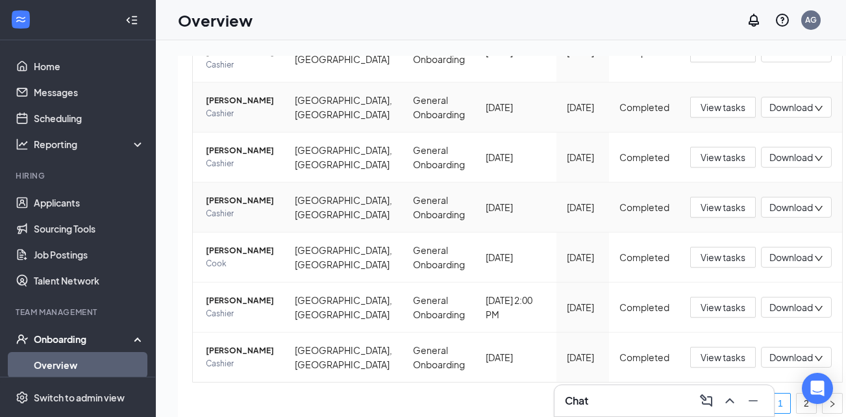
scroll to position [58, 0]
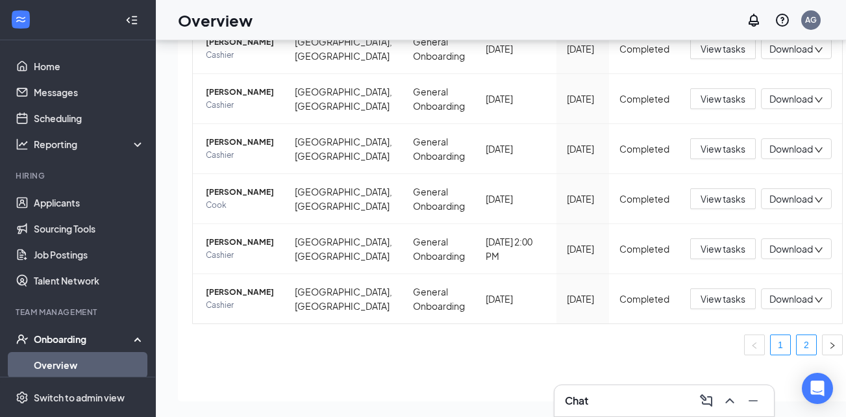
click at [796, 335] on link "2" at bounding box center [805, 344] width 19 height 19
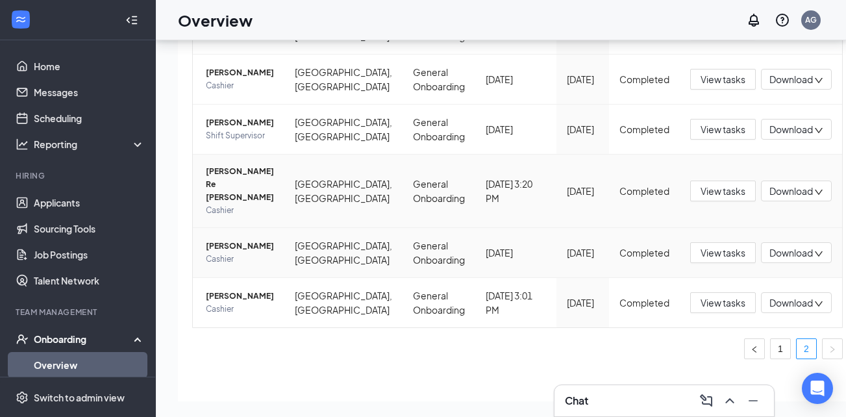
scroll to position [302, 0]
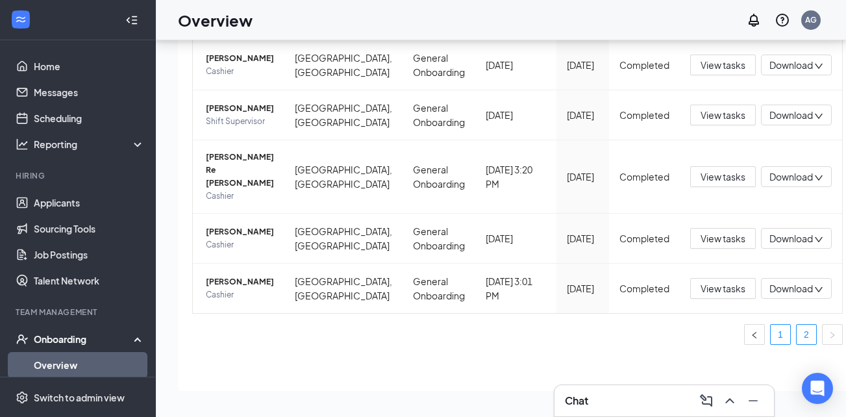
click at [770, 332] on link "1" at bounding box center [779, 333] width 19 height 19
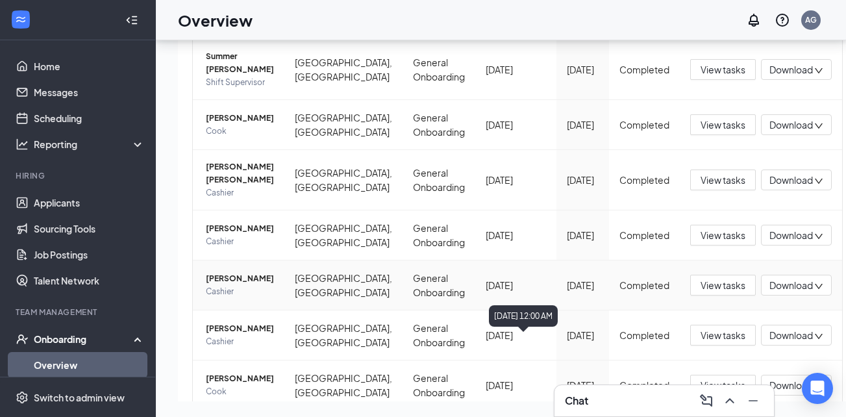
scroll to position [371, 0]
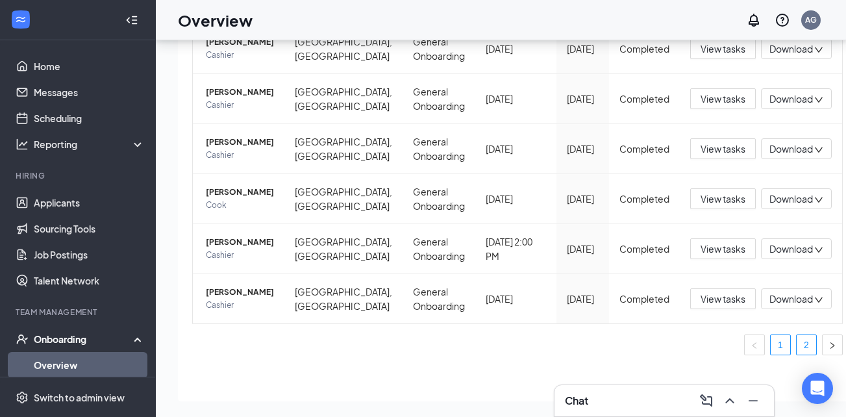
click at [796, 335] on link "2" at bounding box center [805, 344] width 19 height 19
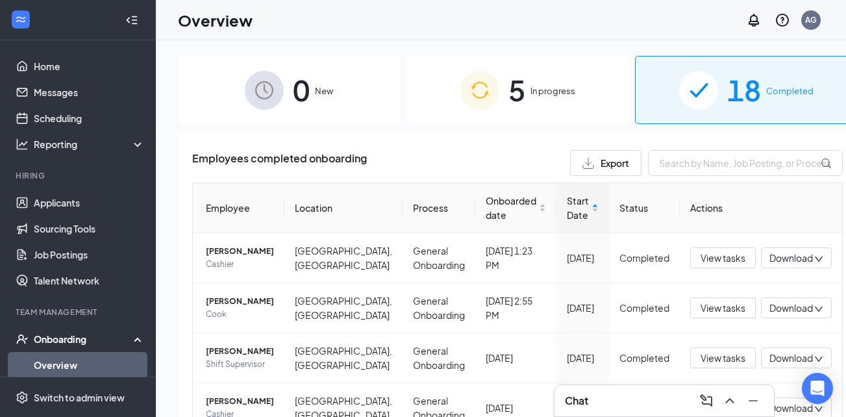
drag, startPoint x: 509, startPoint y: 95, endPoint x: 552, endPoint y: 151, distance: 69.4
click at [530, 95] on span "In progress" at bounding box center [552, 90] width 45 height 13
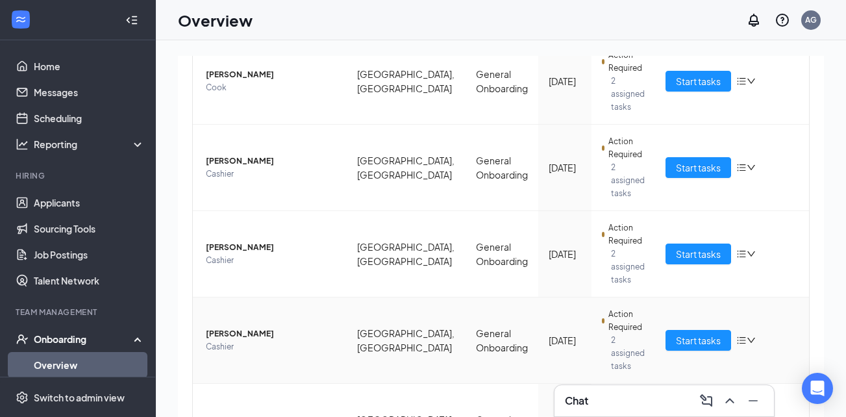
scroll to position [228, 0]
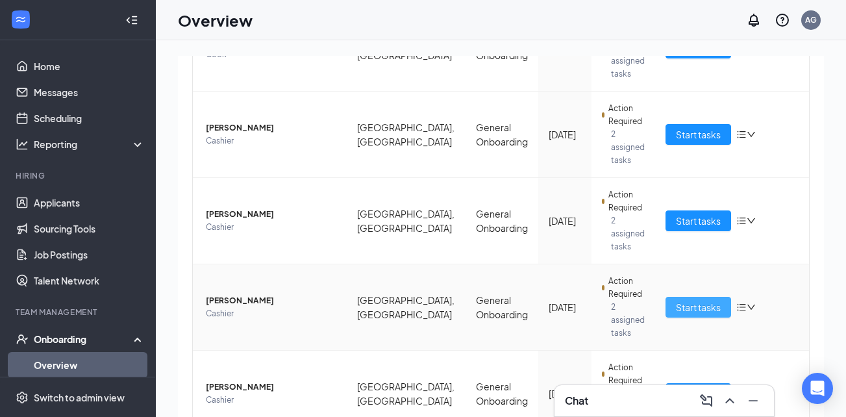
drag, startPoint x: 680, startPoint y: 262, endPoint x: 673, endPoint y: 247, distance: 16.0
click at [681, 300] on span "Start tasks" at bounding box center [698, 307] width 45 height 14
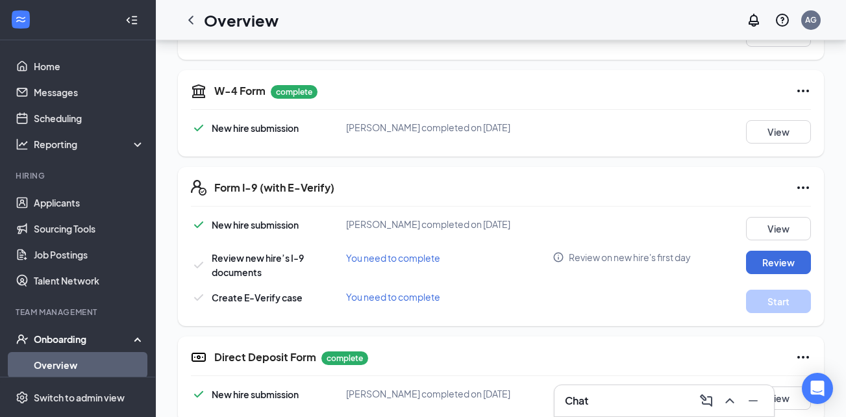
scroll to position [324, 0]
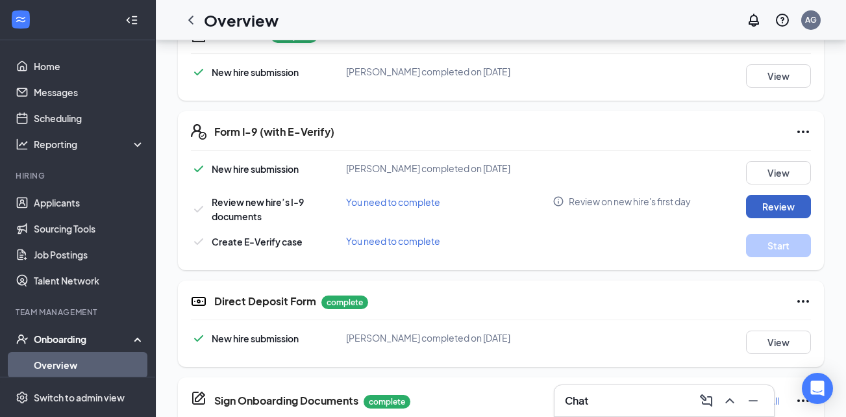
click at [766, 210] on button "Review" at bounding box center [778, 206] width 65 height 23
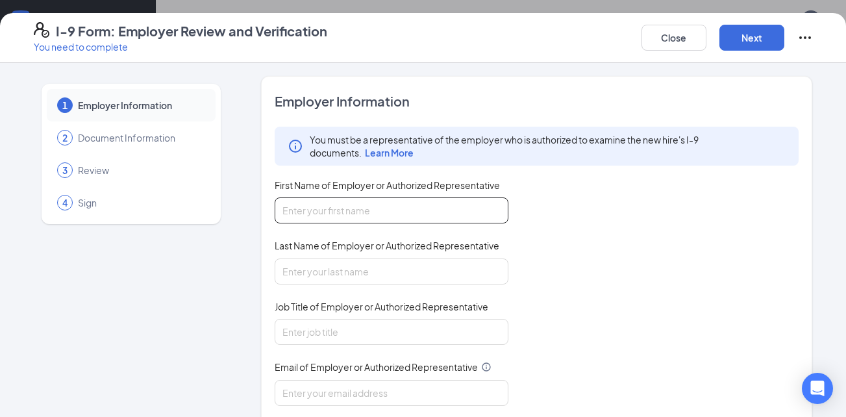
click at [392, 207] on input "First Name of Employer or Authorized Representative" at bounding box center [392, 210] width 234 height 26
type input "[PERSON_NAME]"
type input "Guess"
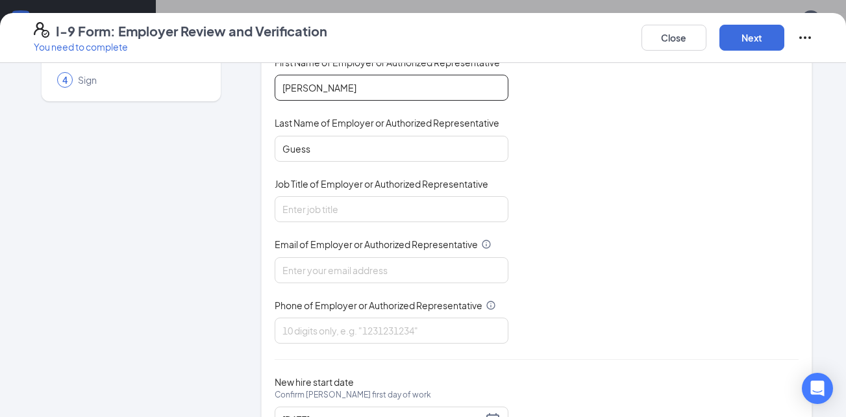
scroll to position [130, 0]
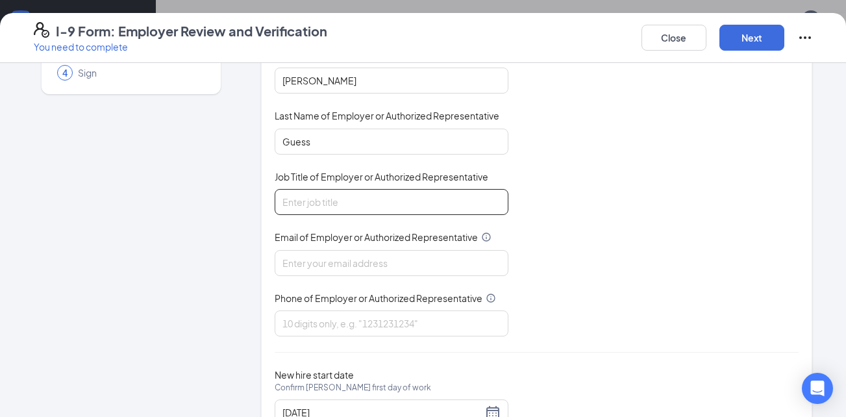
click at [355, 201] on input "Job Title of Employer or Authorized Representative" at bounding box center [392, 202] width 234 height 26
type input "General Manager"
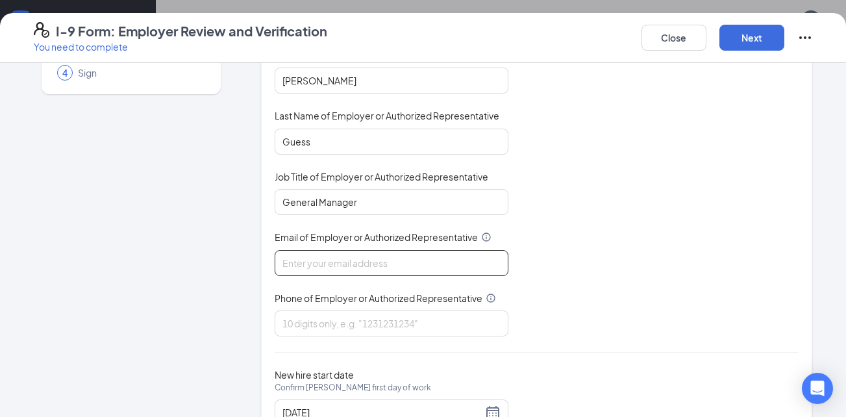
click at [348, 260] on input "Email of Employer or Authorized Representative" at bounding box center [392, 263] width 234 height 26
type input "[EMAIL_ADDRESS][DOMAIN_NAME]"
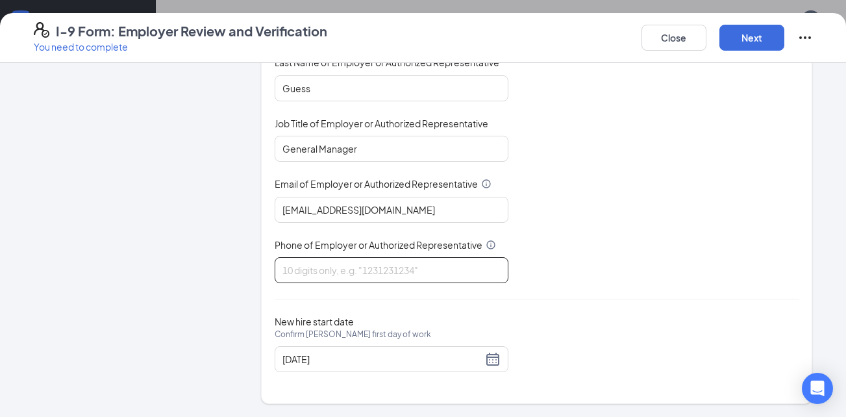
click at [349, 271] on input "Phone of Employer or Authorized Representative" at bounding box center [392, 270] width 234 height 26
type input "3155295614"
click at [774, 38] on button "Next" at bounding box center [751, 38] width 65 height 26
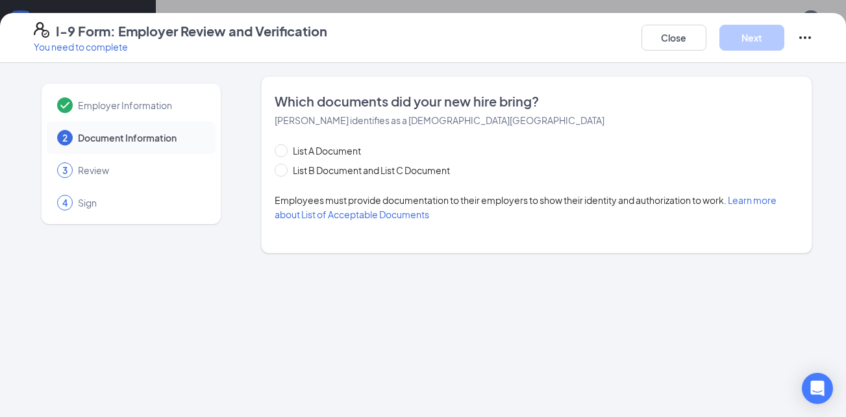
scroll to position [0, 0]
click at [279, 169] on input "List B Document and List C Document" at bounding box center [279, 168] width 9 height 9
radio input "true"
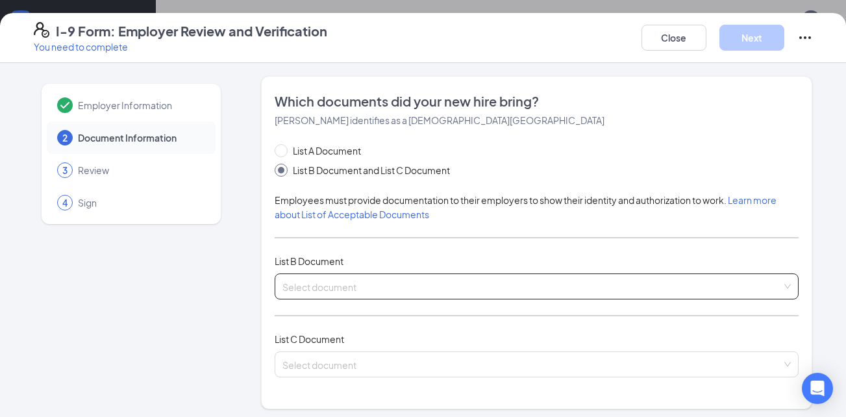
click at [321, 286] on input "search" at bounding box center [532, 283] width 500 height 19
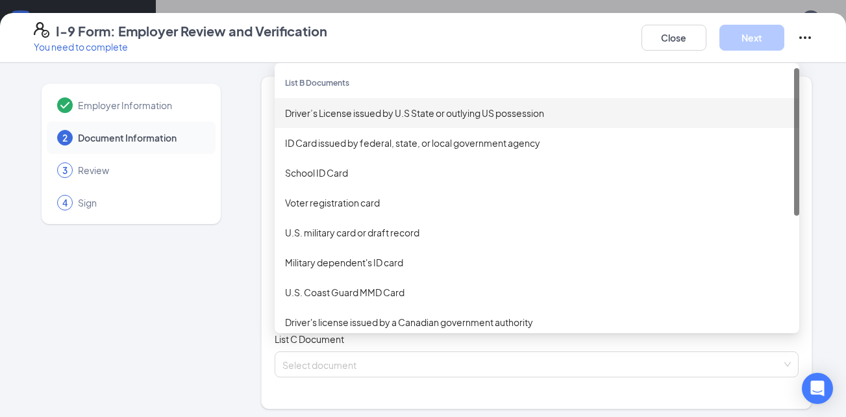
click at [311, 111] on div "Driver’s License issued by U.S State or outlying US possession" at bounding box center [537, 113] width 504 height 14
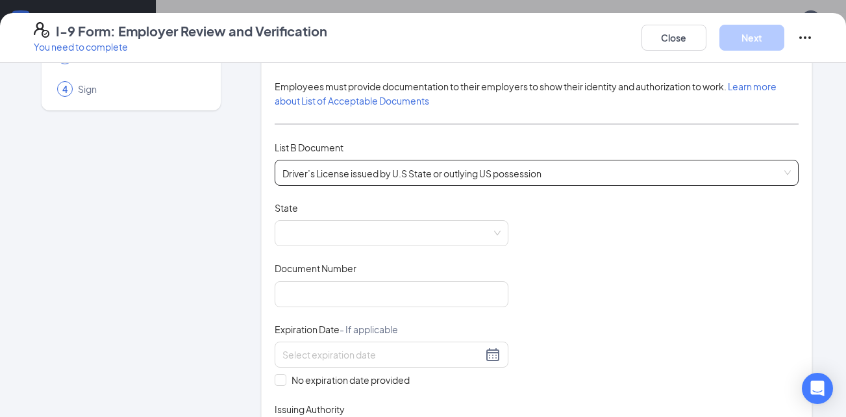
scroll to position [130, 0]
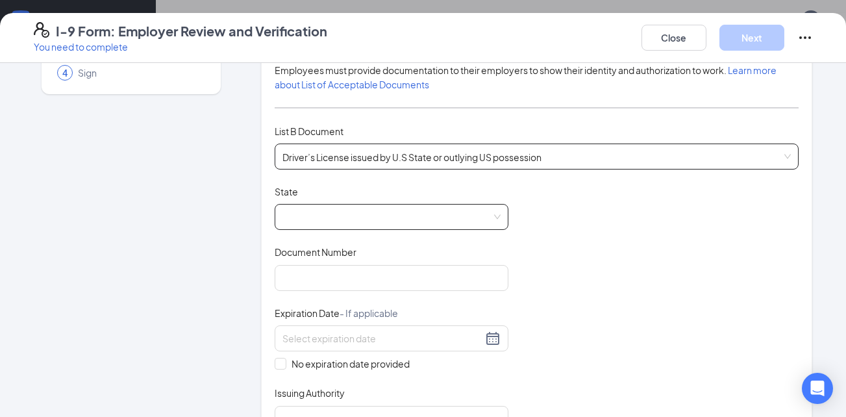
click at [321, 219] on span at bounding box center [391, 216] width 218 height 25
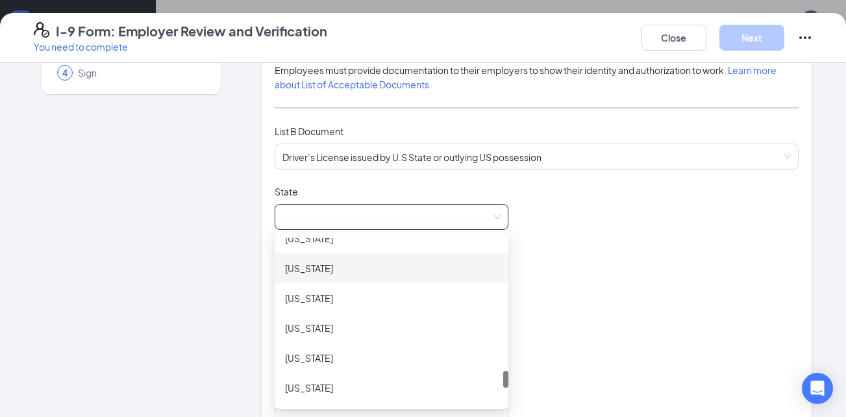
scroll to position [1363, 0]
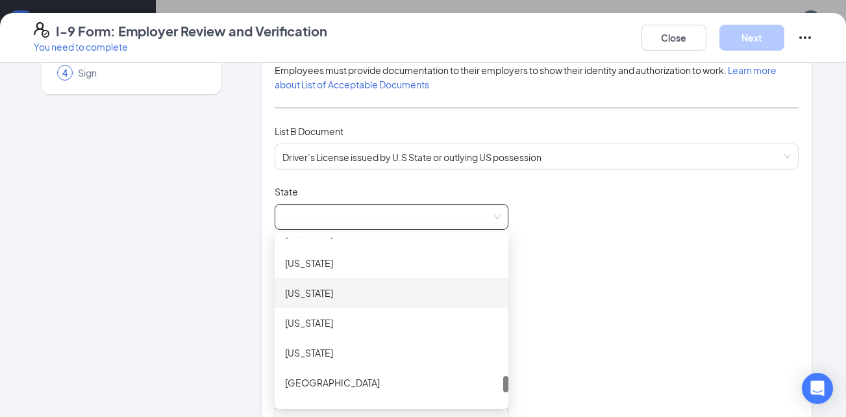
click at [300, 291] on div "[US_STATE]" at bounding box center [391, 293] width 213 height 14
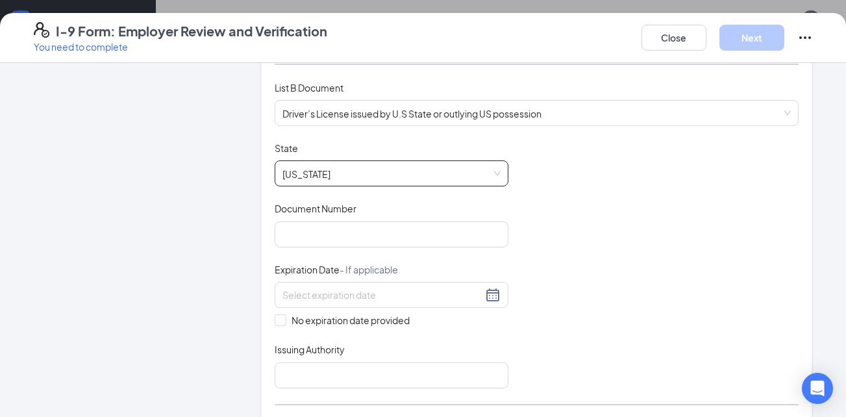
scroll to position [260, 0]
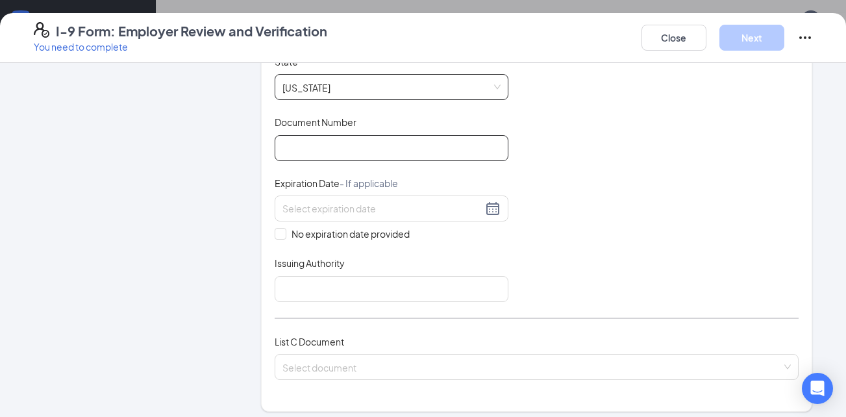
click at [296, 151] on input "Document Number" at bounding box center [392, 148] width 234 height 26
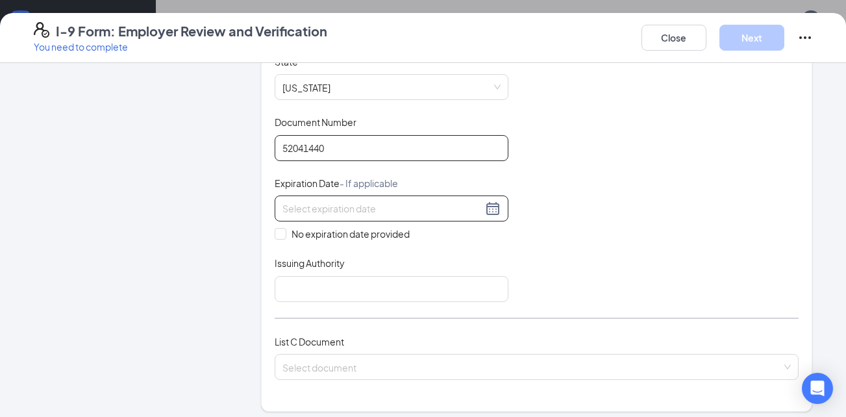
type input "52041440"
click at [328, 212] on input at bounding box center [382, 208] width 200 height 14
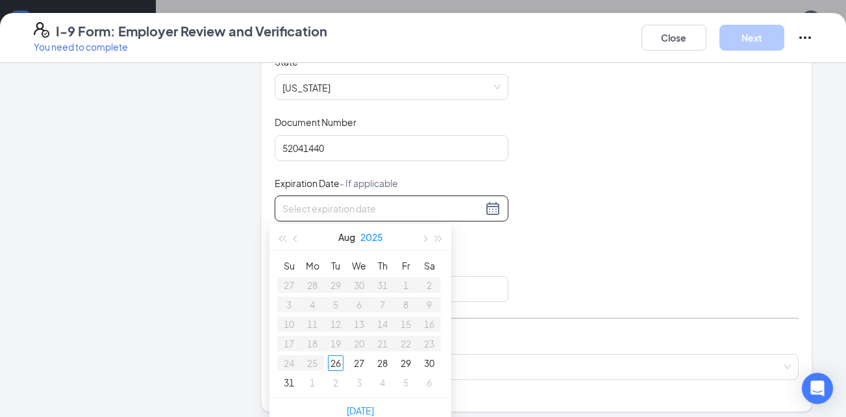
click at [376, 238] on button "2025" at bounding box center [371, 237] width 23 height 26
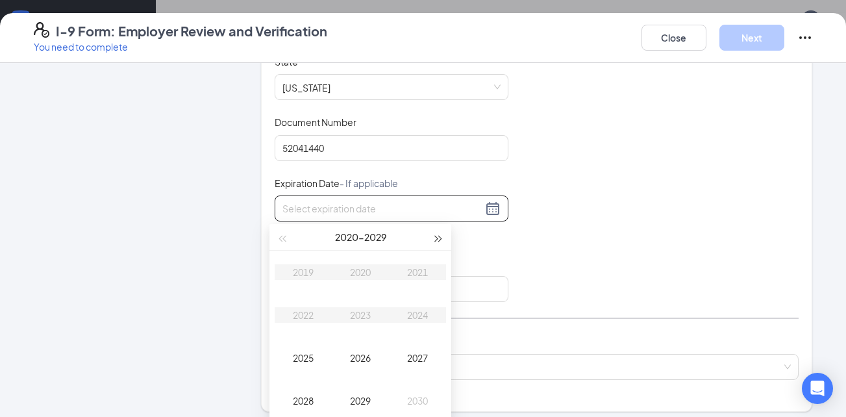
click at [440, 239] on span "button" at bounding box center [438, 239] width 6 height 6
click at [365, 317] on div "2033" at bounding box center [360, 315] width 39 height 16
type input "[DATE]"
click at [297, 313] on div "Apr" at bounding box center [303, 315] width 39 height 16
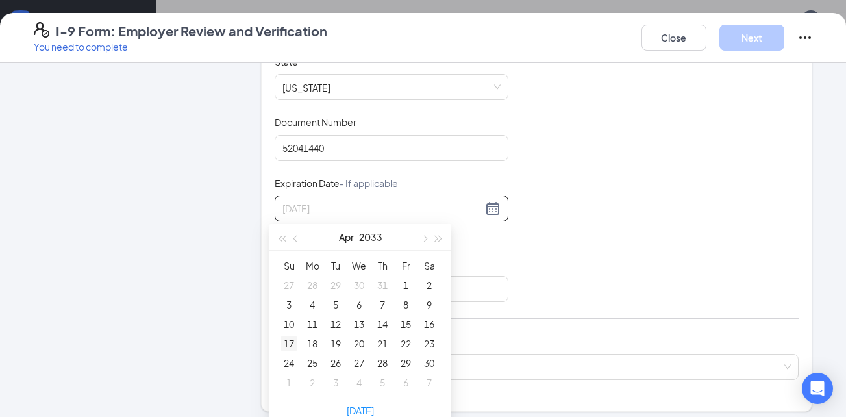
type input "[DATE]"
click at [293, 339] on div "17" at bounding box center [289, 344] width 16 height 16
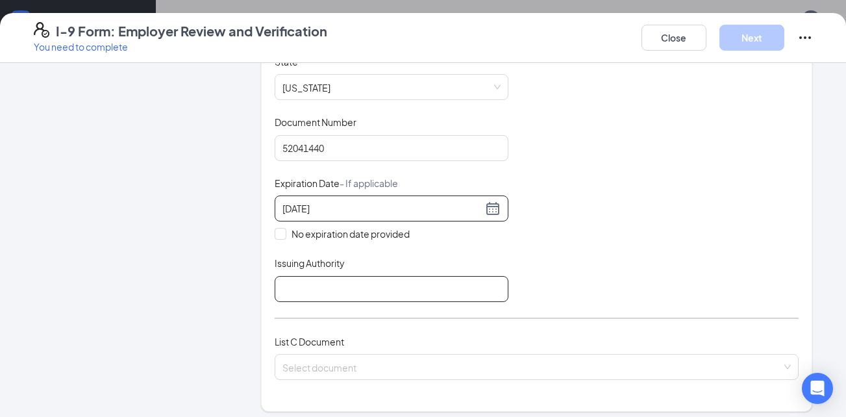
click at [317, 286] on input "Issuing Authority" at bounding box center [392, 289] width 234 height 26
type input "[GEOGRAPHIC_DATA]"
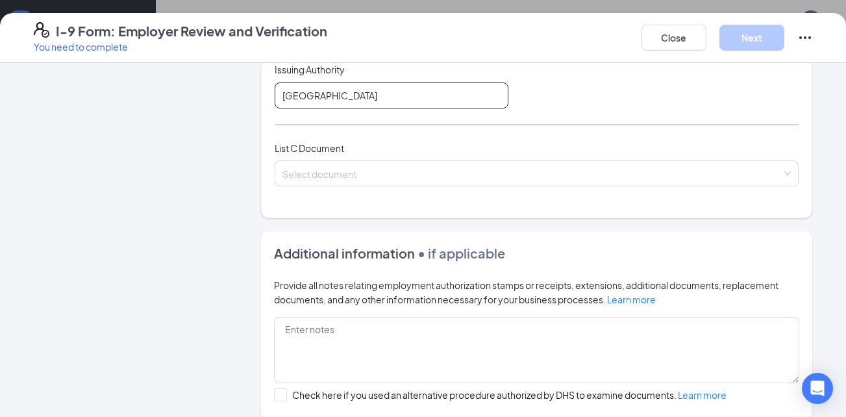
scroll to position [454, 0]
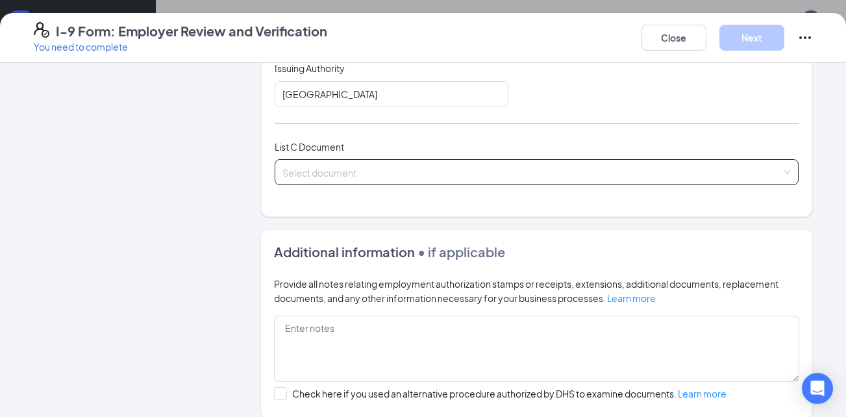
click at [315, 169] on input "search" at bounding box center [532, 169] width 500 height 19
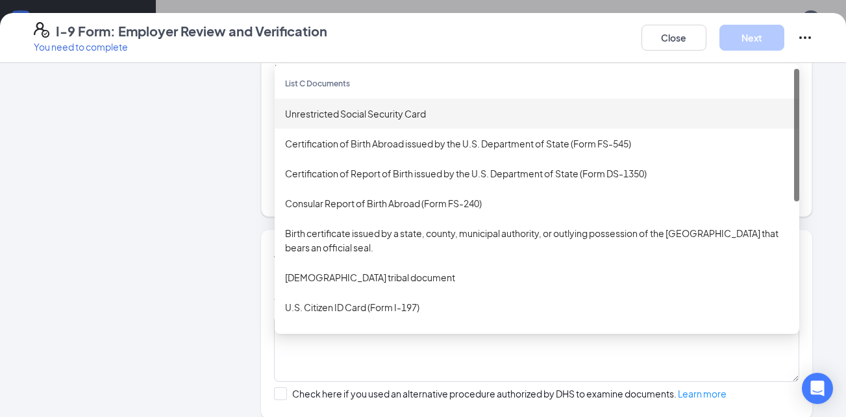
click at [317, 122] on div "Unrestricted Social Security Card" at bounding box center [537, 114] width 524 height 30
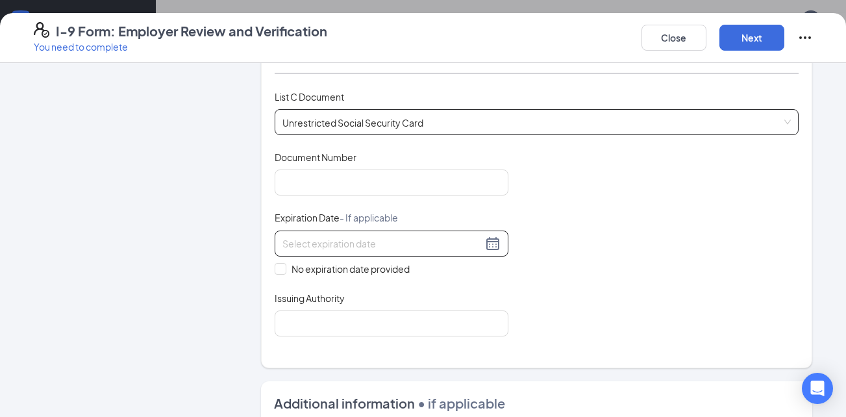
scroll to position [519, 0]
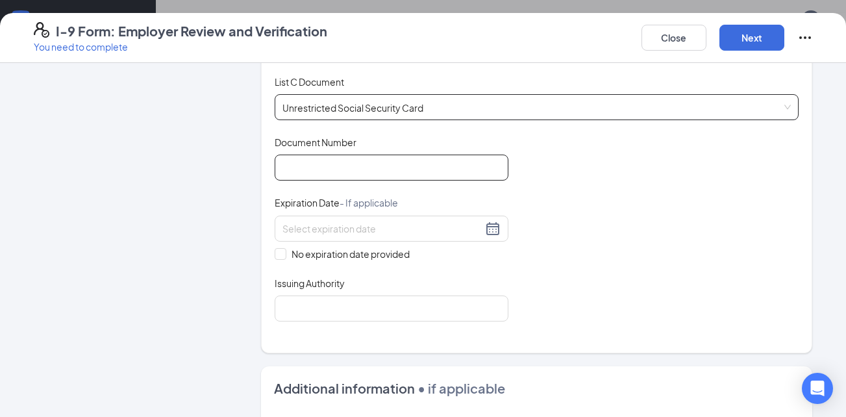
click at [320, 171] on input "Document Number" at bounding box center [392, 167] width 234 height 26
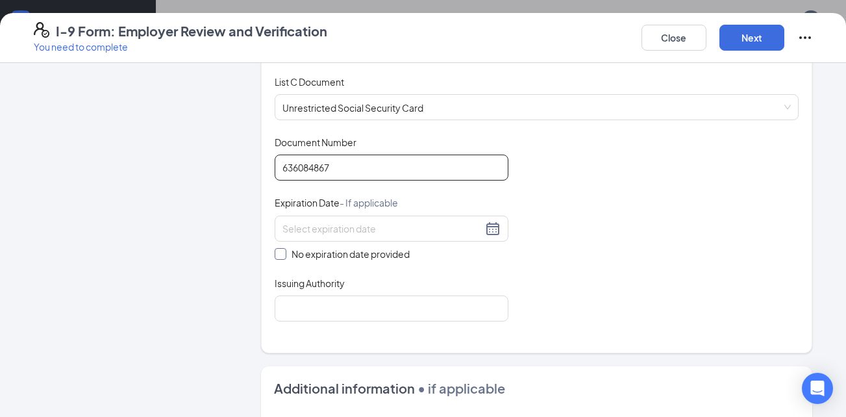
type input "636084867"
click at [275, 252] on input "No expiration date provided" at bounding box center [279, 252] width 9 height 9
checkbox input "true"
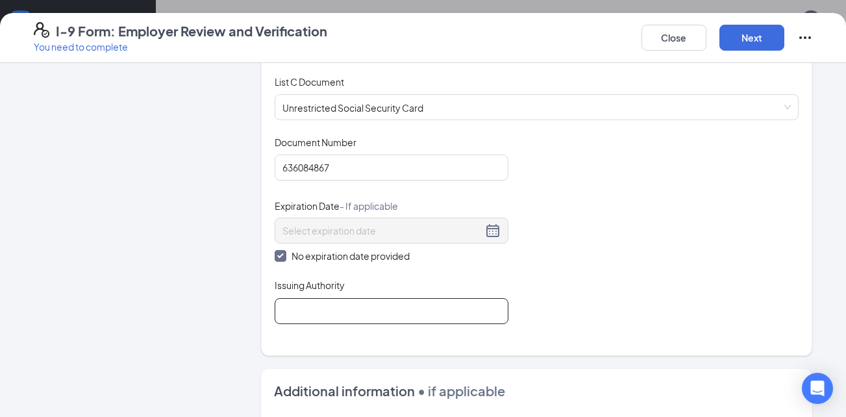
click at [321, 311] on input "Issuing Authority" at bounding box center [392, 311] width 234 height 26
type input "[GEOGRAPHIC_DATA]"
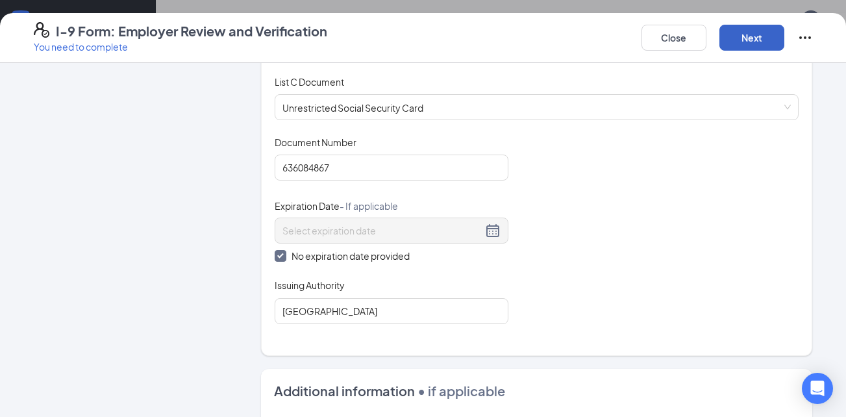
click at [763, 32] on button "Next" at bounding box center [751, 38] width 65 height 26
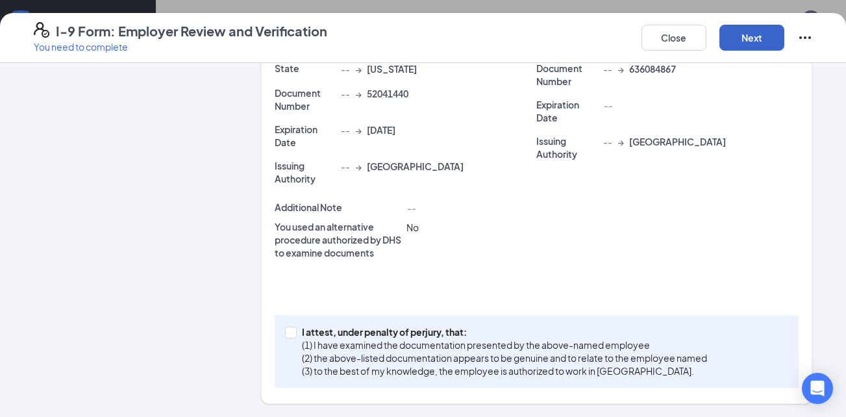
scroll to position [392, 0]
click at [285, 333] on input "I attest, under penalty of [PERSON_NAME], that: (1) I have examined the documen…" at bounding box center [289, 330] width 9 height 9
checkbox input "true"
click at [732, 43] on button "Next" at bounding box center [751, 38] width 65 height 26
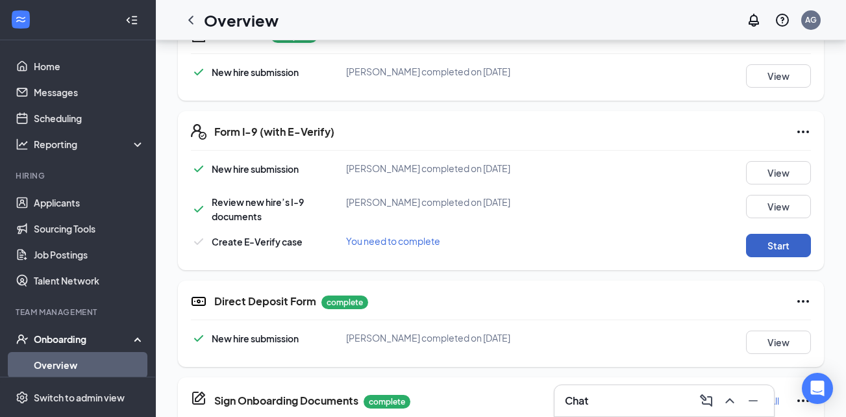
click at [783, 249] on button "Start" at bounding box center [778, 245] width 65 height 23
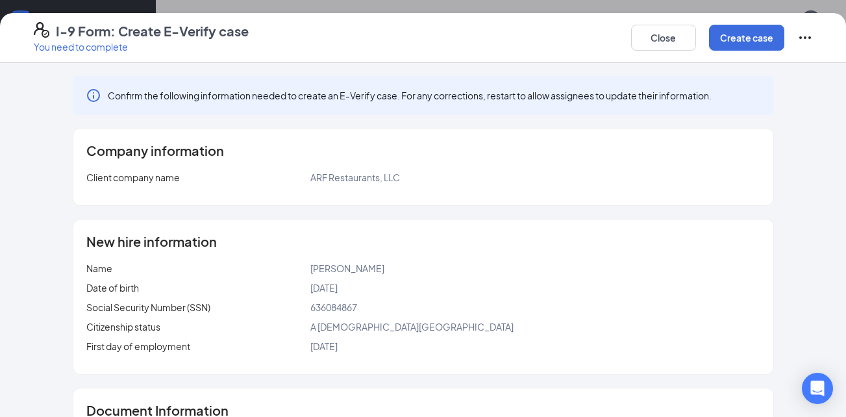
click at [805, 36] on icon "Ellipses" at bounding box center [805, 38] width 16 height 16
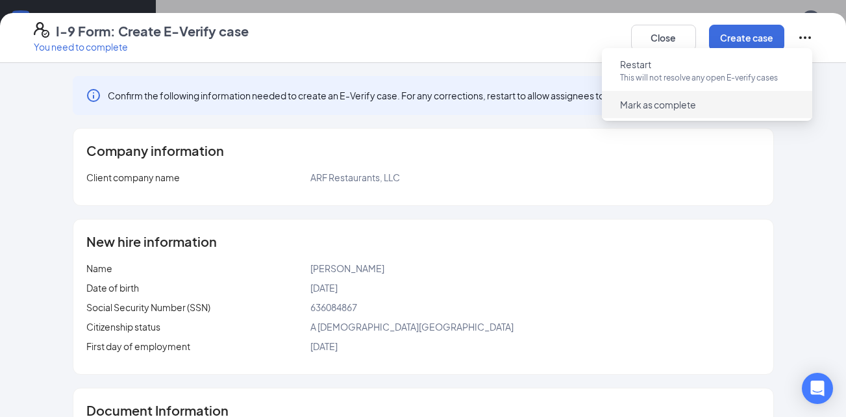
click at [711, 108] on span "Mark as complete" at bounding box center [706, 104] width 195 height 21
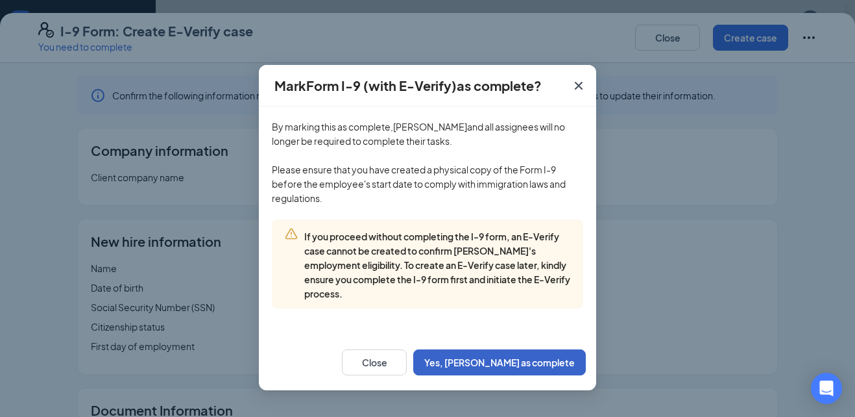
click at [533, 363] on button "Yes, [PERSON_NAME] as complete" at bounding box center [499, 362] width 173 height 26
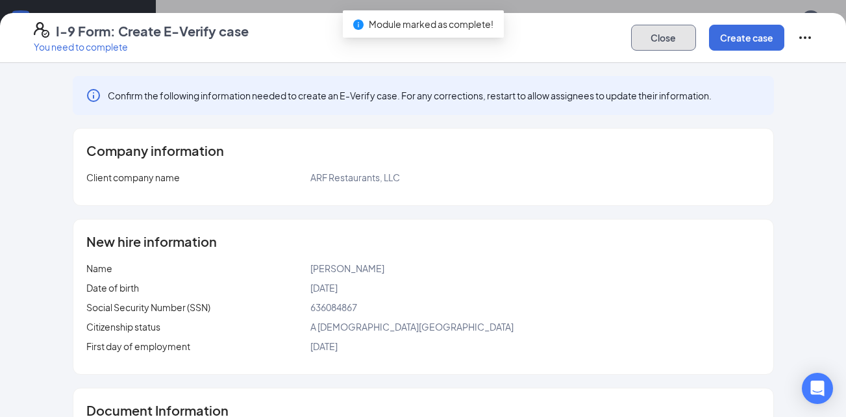
click at [658, 40] on button "Close" at bounding box center [663, 38] width 65 height 26
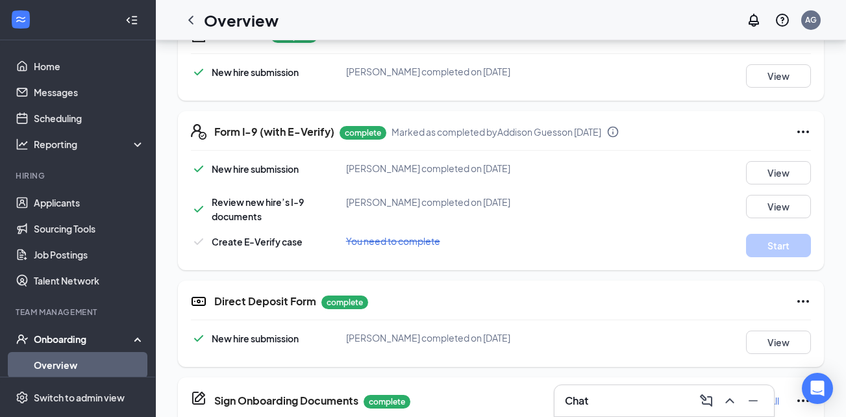
drag, startPoint x: 193, startPoint y: 19, endPoint x: 188, endPoint y: 42, distance: 23.2
click at [191, 21] on icon "ChevronLeft" at bounding box center [191, 20] width 16 height 16
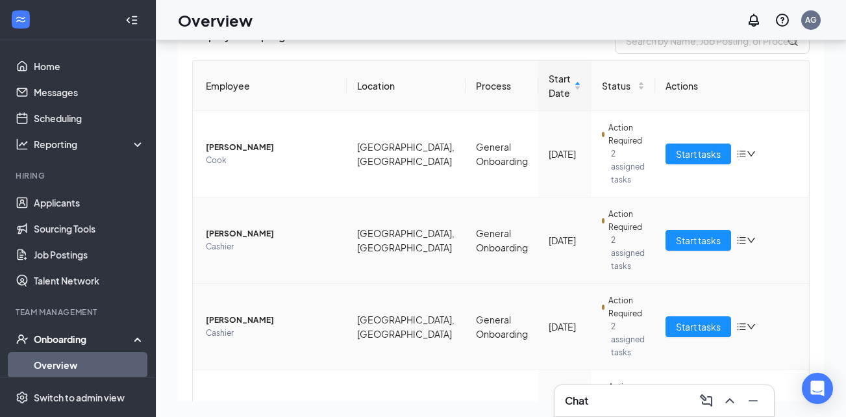
scroll to position [65, 0]
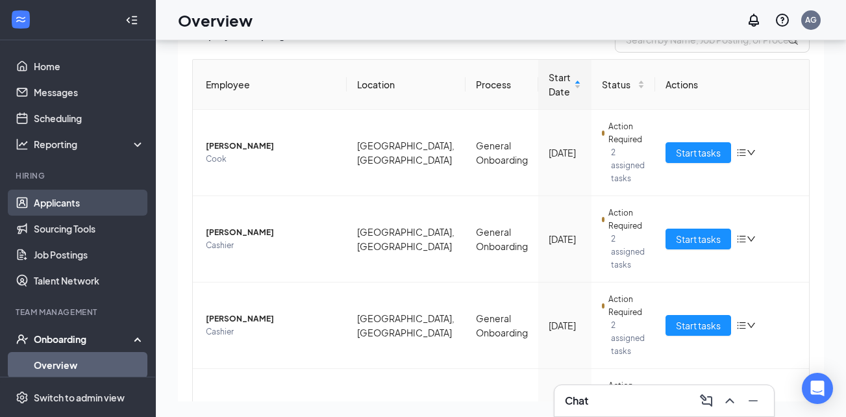
click at [104, 204] on link "Applicants" at bounding box center [89, 202] width 111 height 26
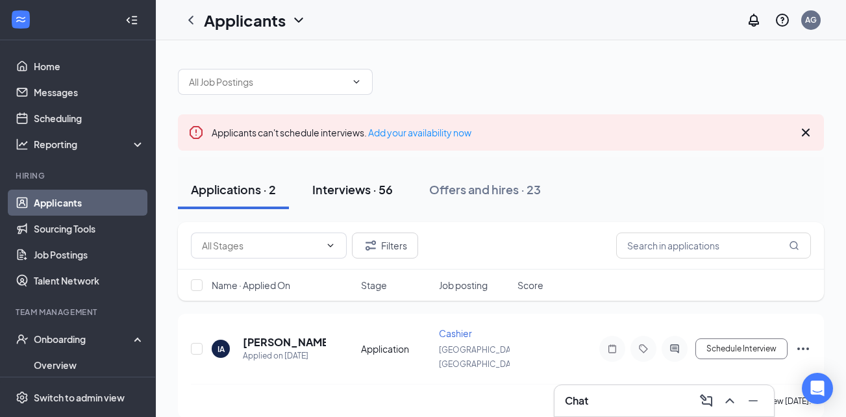
click at [337, 189] on div "Interviews · 56" at bounding box center [352, 189] width 80 height 16
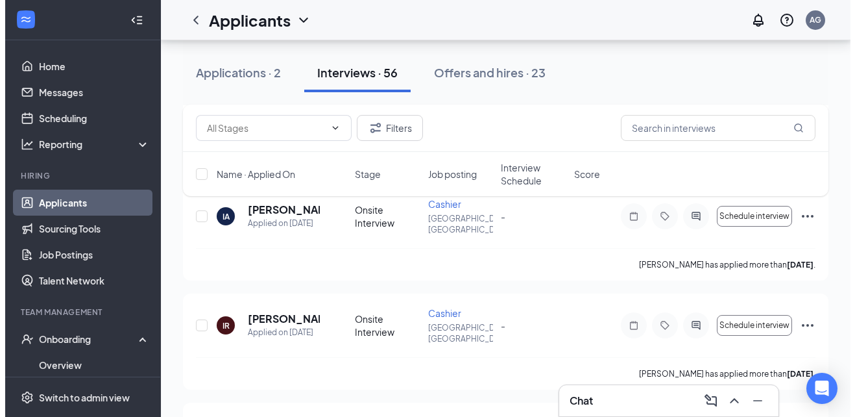
scroll to position [4520, 0]
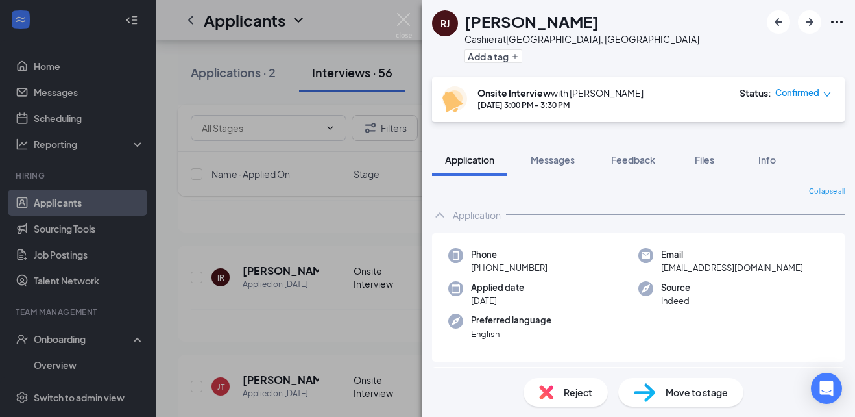
click at [675, 389] on span "Move to stage" at bounding box center [697, 392] width 62 height 14
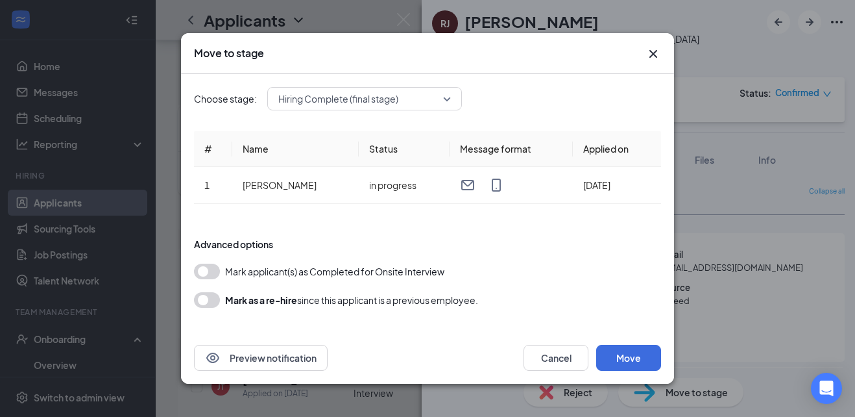
click at [210, 272] on button "button" at bounding box center [207, 271] width 26 height 16
click at [626, 354] on button "Move" at bounding box center [628, 358] width 65 height 26
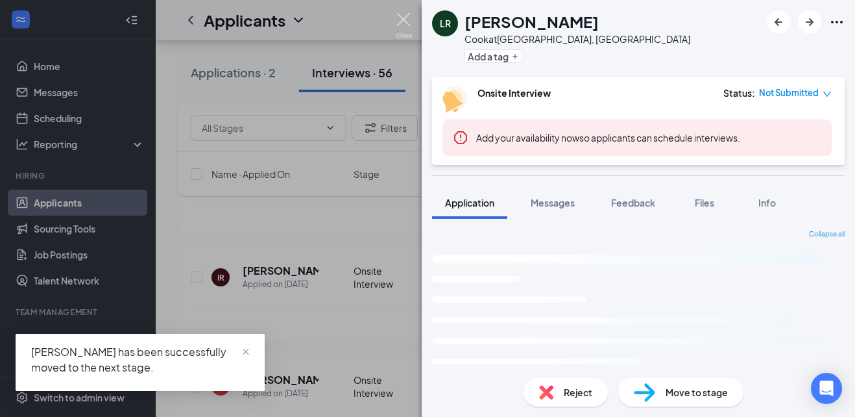
click at [401, 22] on img at bounding box center [404, 25] width 16 height 25
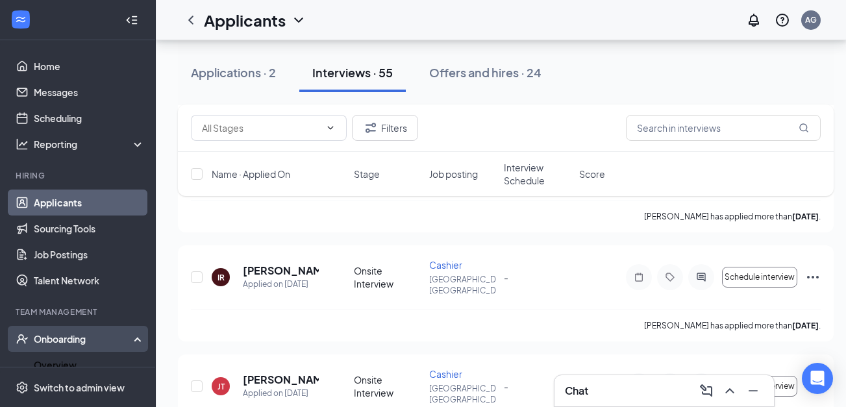
drag, startPoint x: 99, startPoint y: 358, endPoint x: 113, endPoint y: 352, distance: 15.7
click at [99, 358] on link "Overview" at bounding box center [89, 365] width 111 height 26
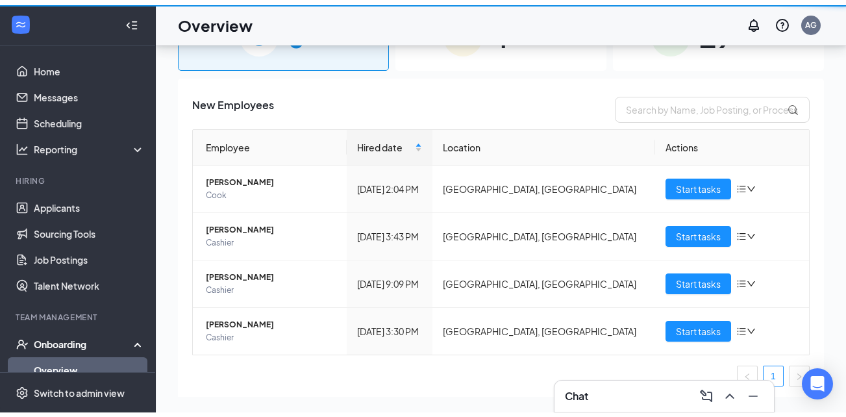
scroll to position [58, 0]
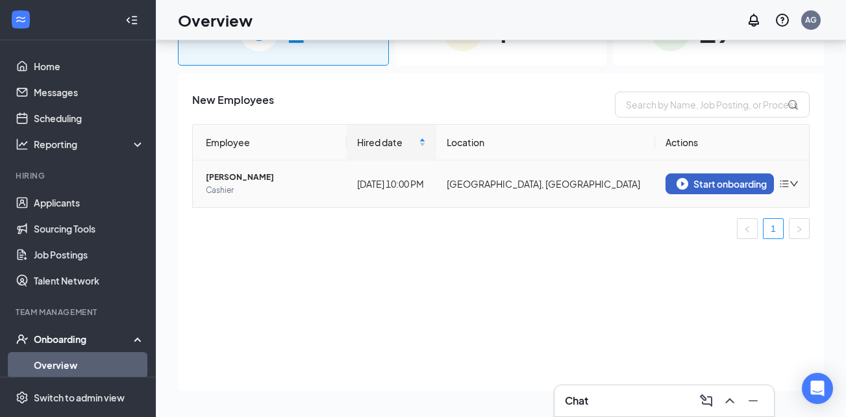
click at [691, 189] on div "Start onboarding" at bounding box center [719, 184] width 86 height 12
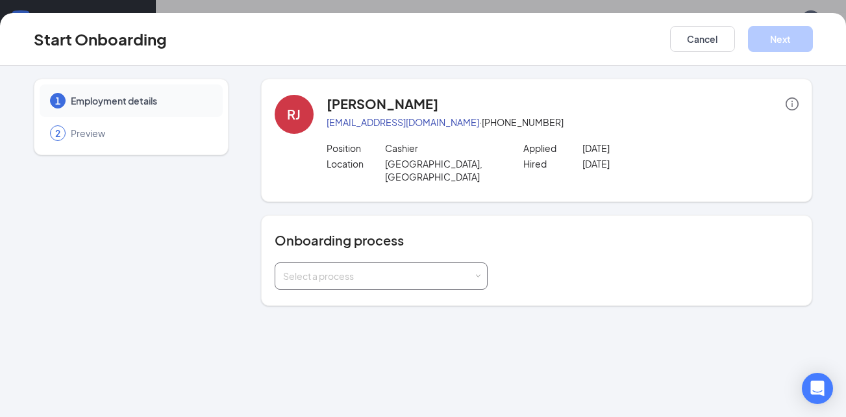
click at [356, 269] on div "Select a process" at bounding box center [378, 275] width 190 height 13
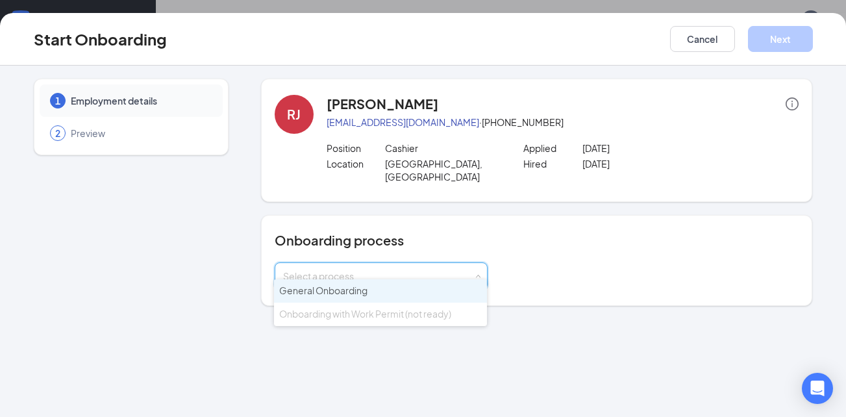
click at [354, 293] on span "General Onboarding" at bounding box center [323, 290] width 88 height 12
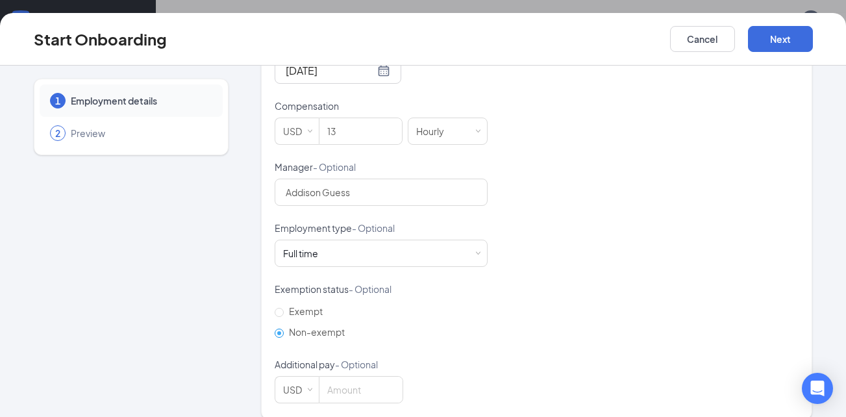
scroll to position [406, 0]
click at [781, 38] on button "Next" at bounding box center [780, 39] width 65 height 26
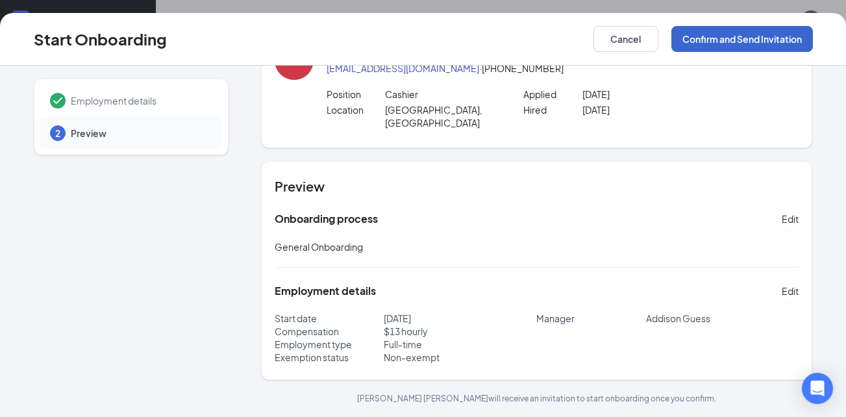
scroll to position [41, 0]
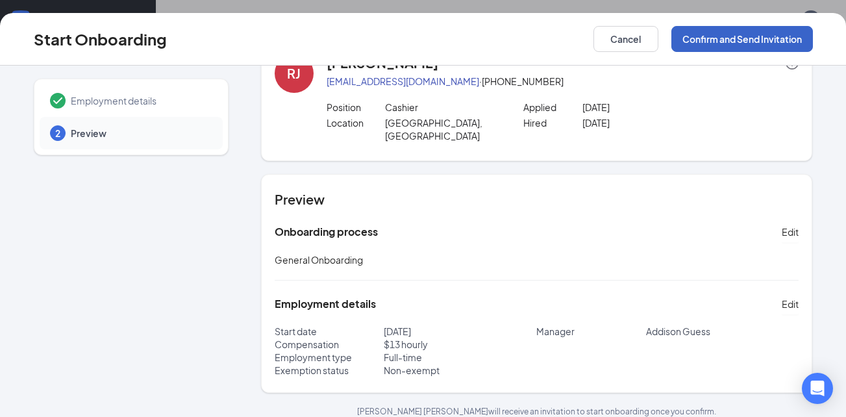
click at [735, 46] on button "Confirm and Send Invitation" at bounding box center [741, 39] width 141 height 26
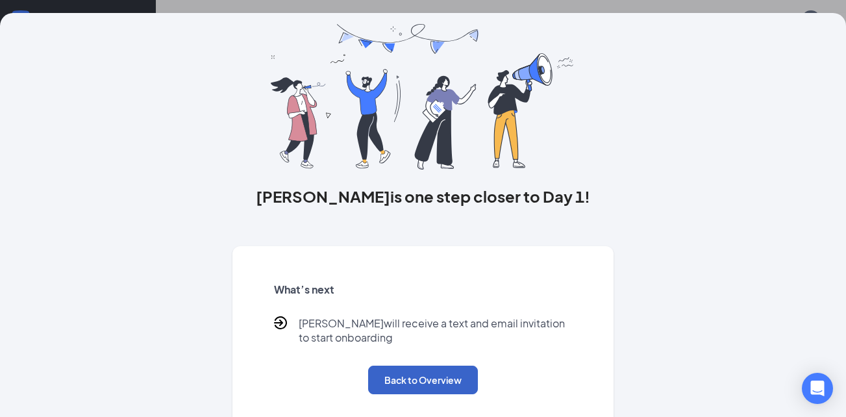
click at [418, 377] on button "Back to Overview" at bounding box center [423, 379] width 110 height 29
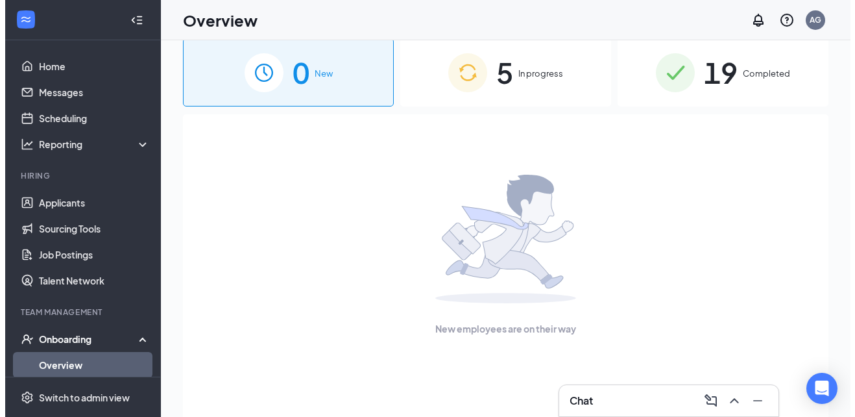
scroll to position [0, 0]
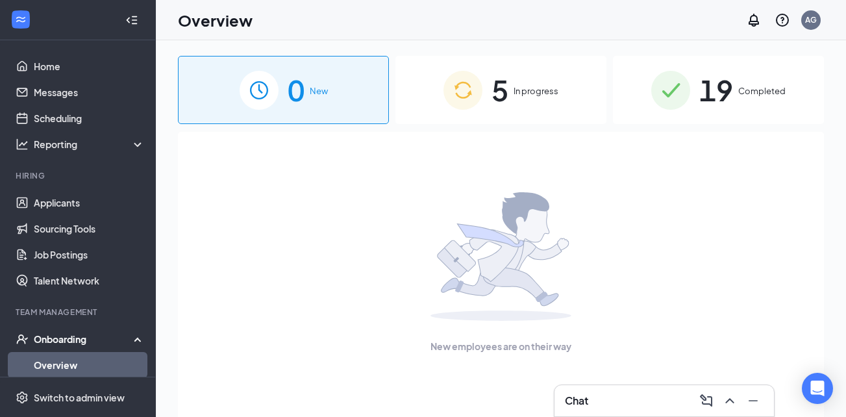
click at [548, 95] on span "In progress" at bounding box center [535, 90] width 45 height 13
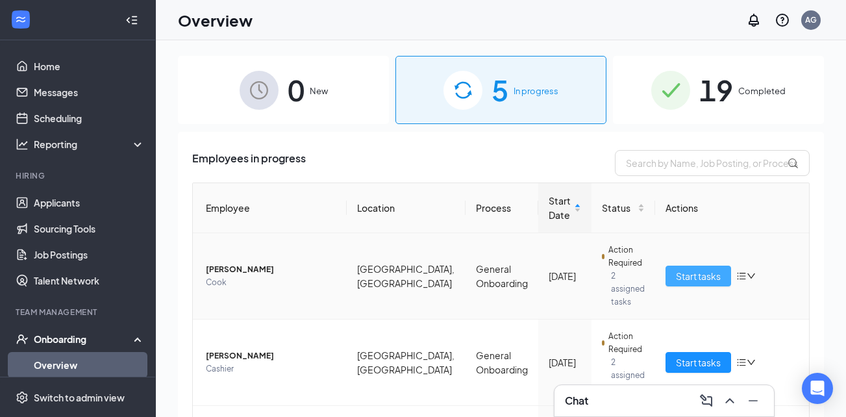
drag, startPoint x: 703, startPoint y: 271, endPoint x: 655, endPoint y: 296, distance: 54.9
click at [704, 271] on span "Start tasks" at bounding box center [698, 276] width 45 height 14
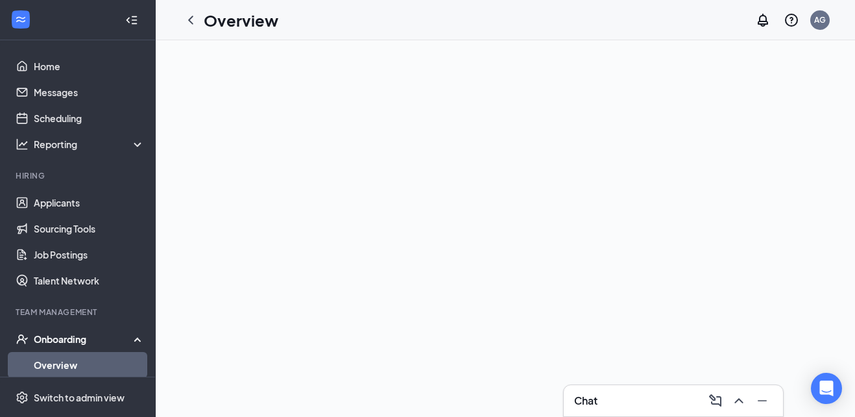
drag, startPoint x: 55, startPoint y: 365, endPoint x: 60, endPoint y: 360, distance: 7.3
click at [55, 364] on link "Overview" at bounding box center [89, 365] width 111 height 26
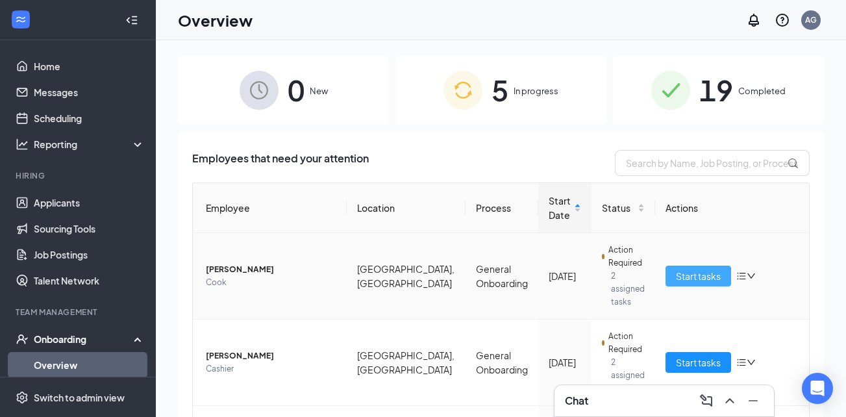
click at [682, 273] on span "Start tasks" at bounding box center [698, 276] width 45 height 14
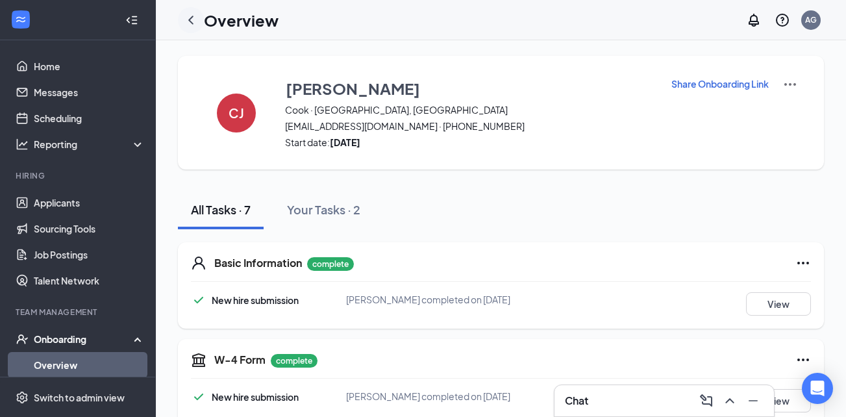
click at [191, 21] on icon "ChevronLeft" at bounding box center [190, 20] width 5 height 8
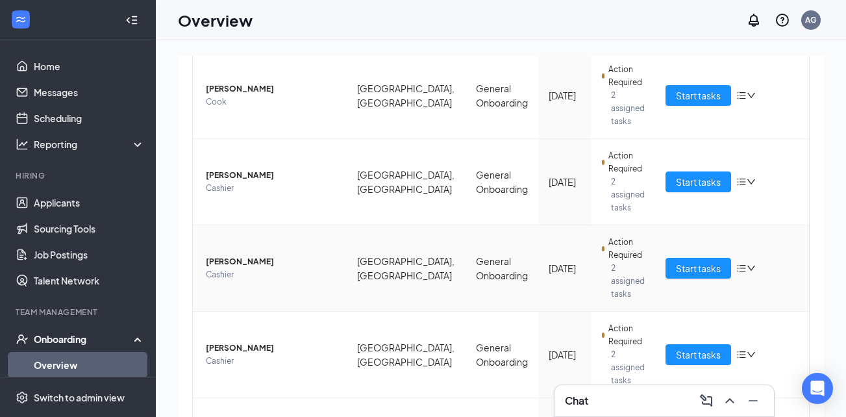
scroll to position [195, 0]
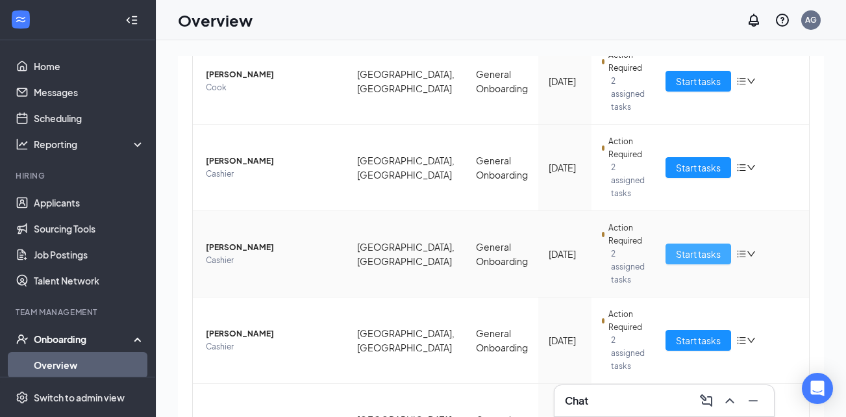
click at [681, 247] on span "Start tasks" at bounding box center [698, 254] width 45 height 14
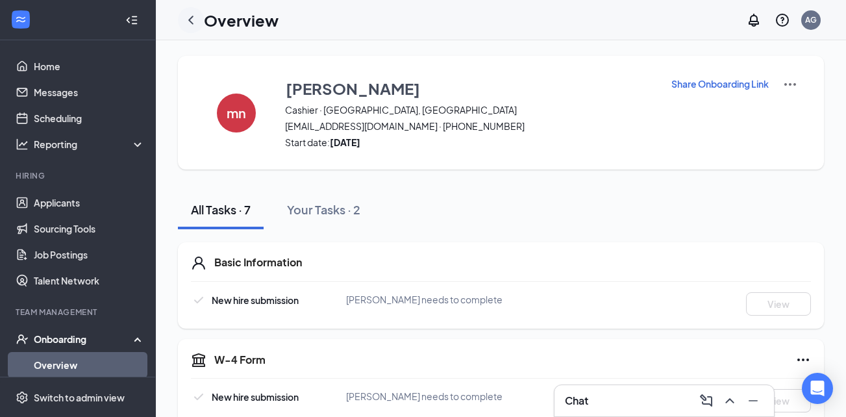
click at [191, 21] on icon "ChevronLeft" at bounding box center [190, 20] width 5 height 8
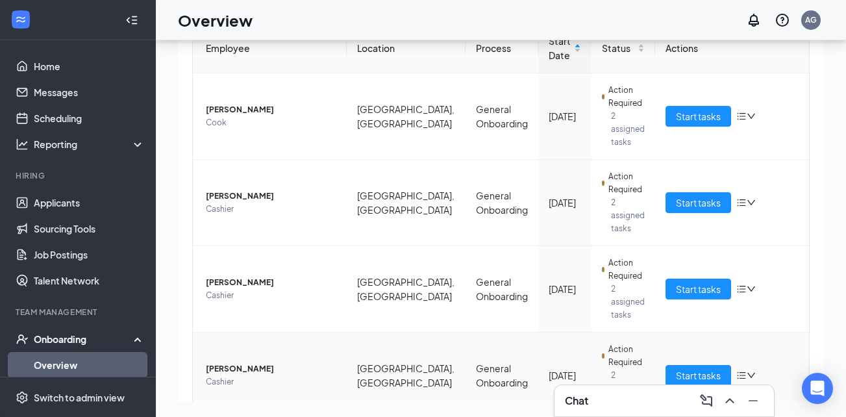
scroll to position [98, 0]
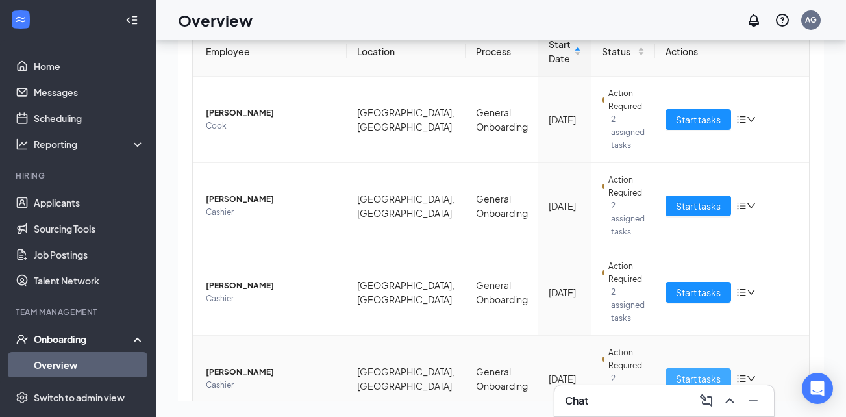
click at [705, 371] on span "Start tasks" at bounding box center [698, 378] width 45 height 14
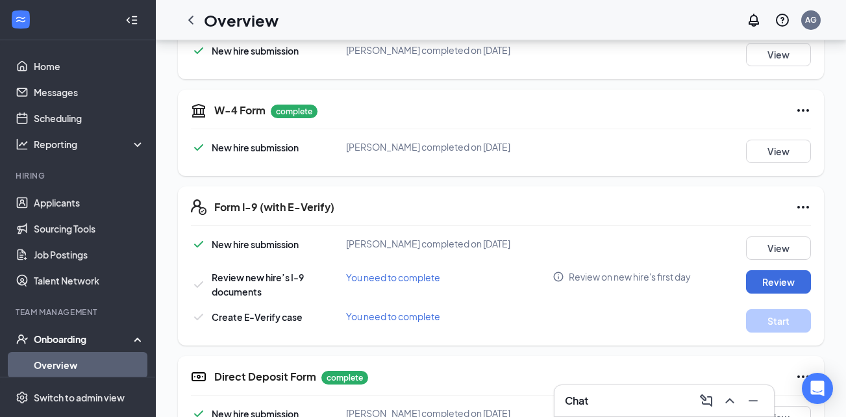
scroll to position [260, 0]
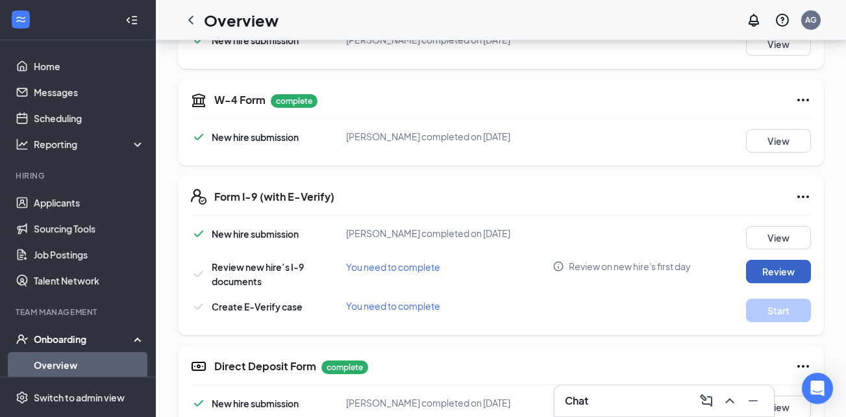
click at [770, 273] on button "Review" at bounding box center [778, 271] width 65 height 23
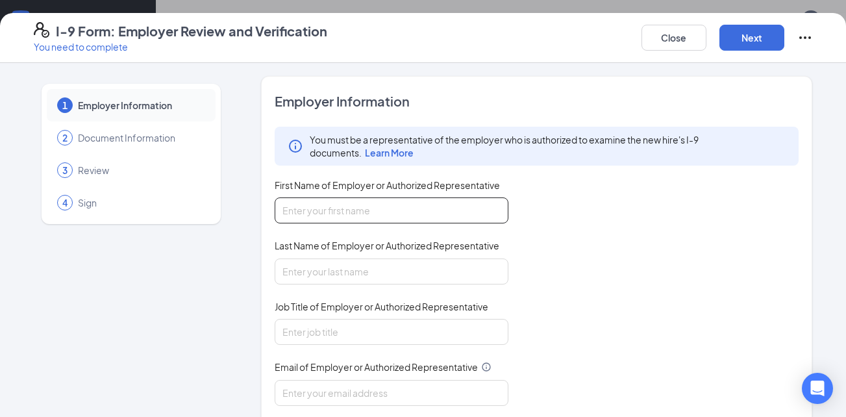
click at [371, 220] on input "First Name of Employer or Authorized Representative" at bounding box center [392, 210] width 234 height 26
type input "[PERSON_NAME]"
type input "Guess"
type input "General Manager"
type input "[EMAIL_ADDRESS][DOMAIN_NAME]"
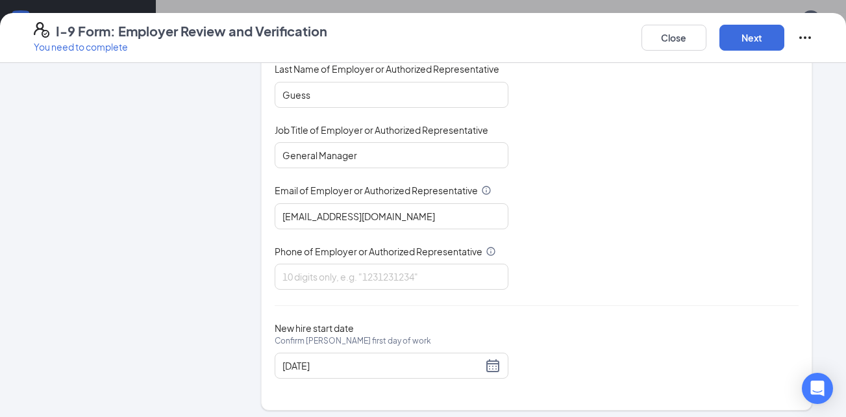
scroll to position [183, 0]
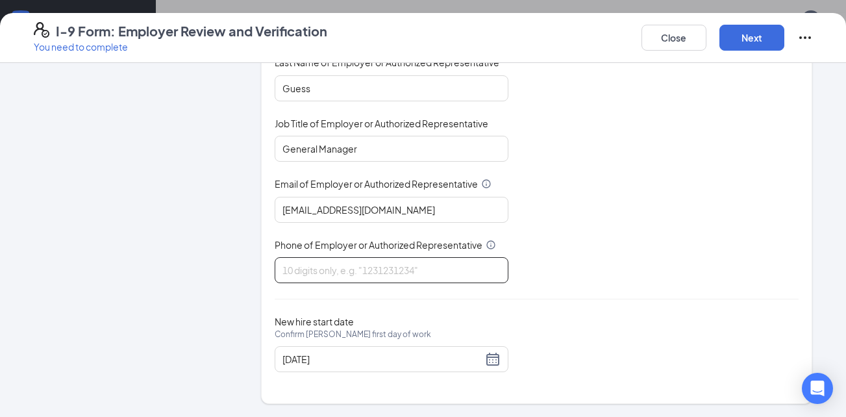
click at [451, 269] on input "Phone of Employer or Authorized Representative" at bounding box center [392, 270] width 234 height 26
type input "3155295614"
click at [743, 42] on button "Next" at bounding box center [751, 38] width 65 height 26
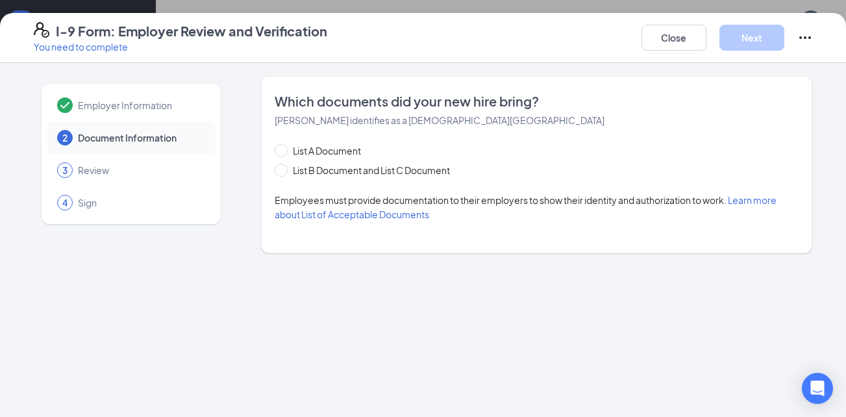
scroll to position [0, 0]
click at [352, 172] on span "List B Document and List C Document" at bounding box center [370, 170] width 167 height 14
click at [284, 172] on input "List B Document and List C Document" at bounding box center [279, 168] width 9 height 9
radio input "true"
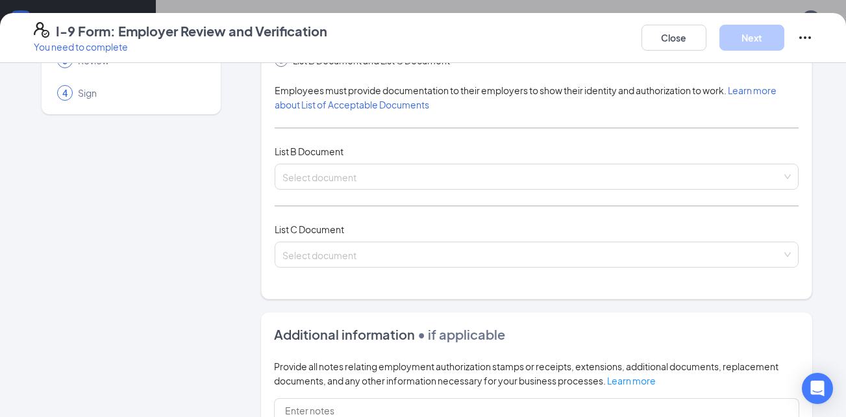
scroll to position [130, 0]
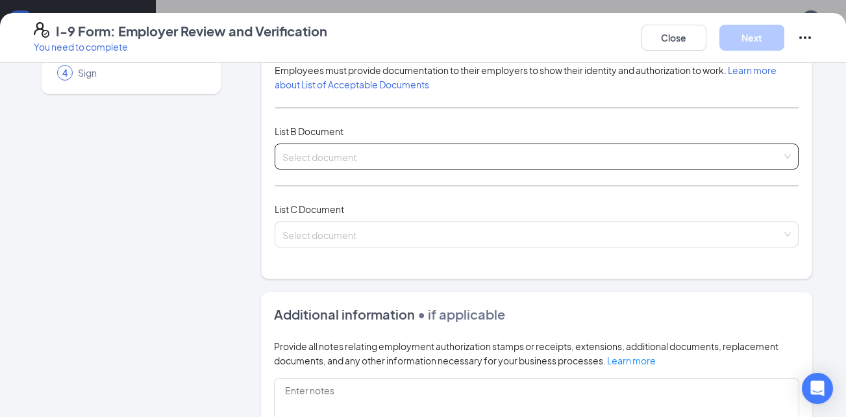
click at [356, 160] on input "search" at bounding box center [532, 153] width 500 height 19
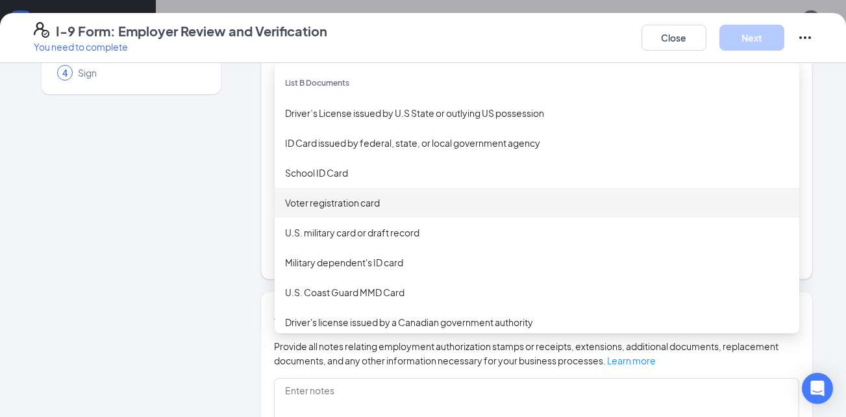
click at [205, 197] on div "Employer Information 2 Document Information 3 Review 4 Sign" at bounding box center [131, 275] width 195 height 658
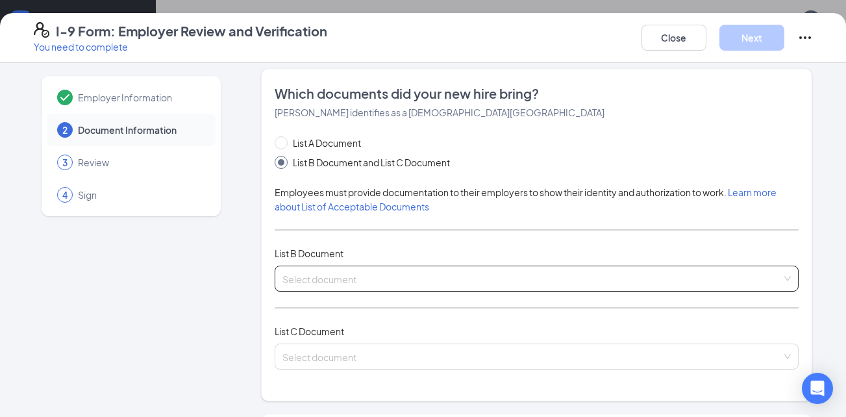
scroll to position [0, 0]
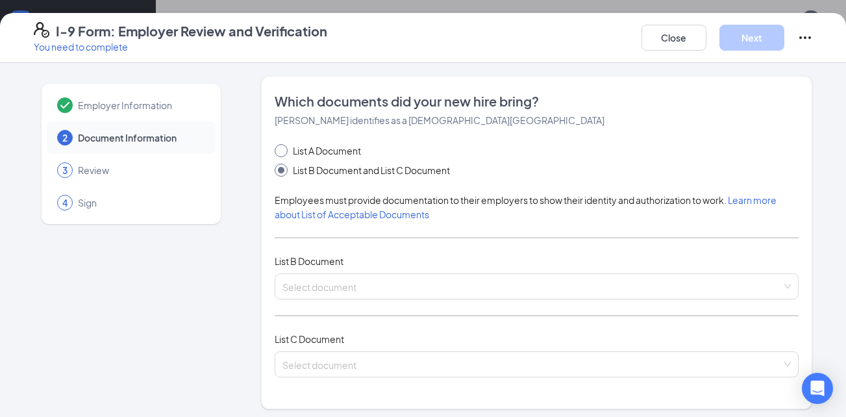
click at [287, 153] on span "List A Document" at bounding box center [326, 150] width 79 height 14
click at [282, 153] on input "List A Document" at bounding box center [279, 148] width 9 height 9
radio input "true"
radio input "false"
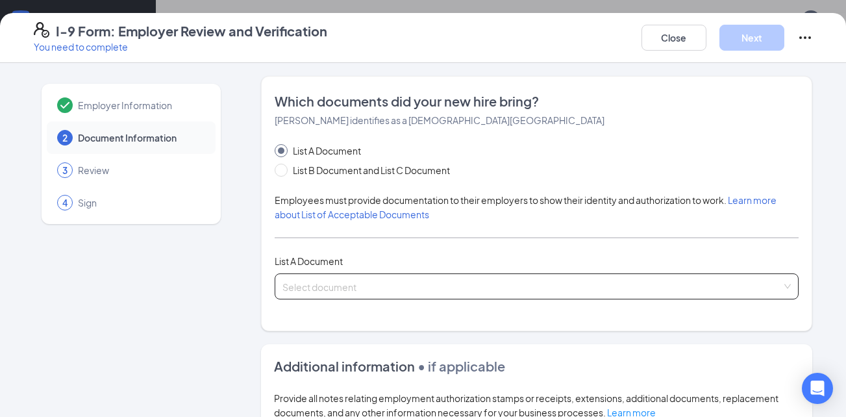
click at [334, 286] on input "search" at bounding box center [532, 283] width 500 height 19
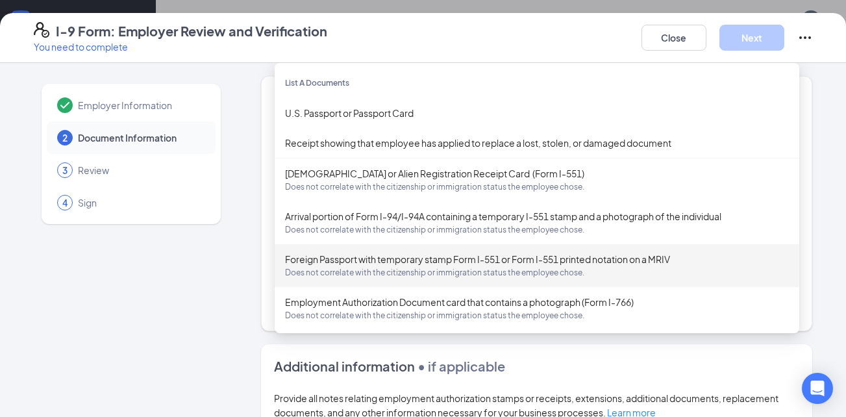
click at [217, 278] on div "Employer Information 2 Document Information 3 Review 4 Sign" at bounding box center [131, 366] width 195 height 580
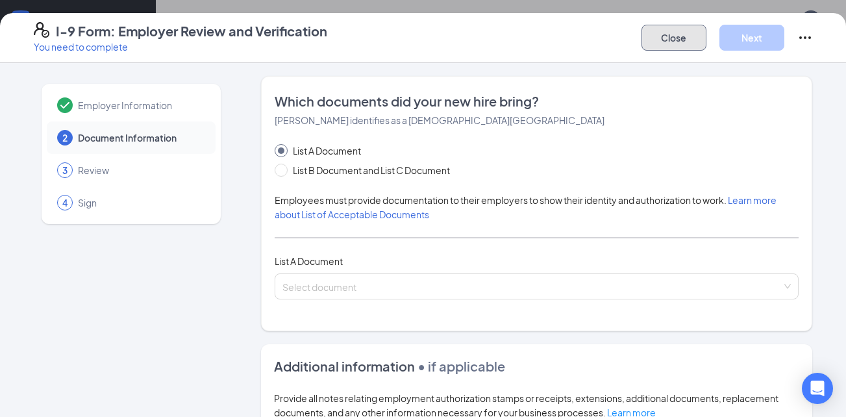
click at [672, 42] on button "Close" at bounding box center [673, 38] width 65 height 26
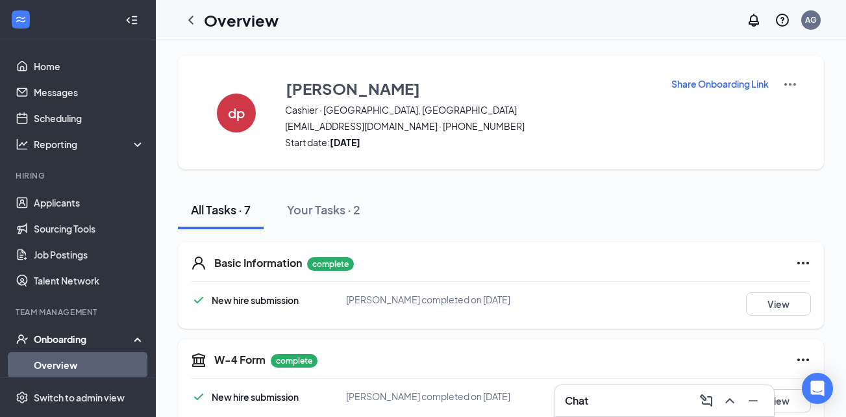
scroll to position [323, 0]
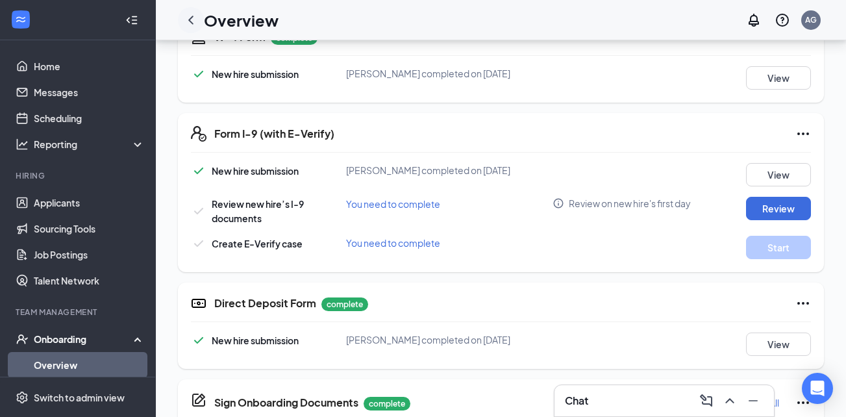
click at [189, 18] on icon "ChevronLeft" at bounding box center [191, 20] width 16 height 16
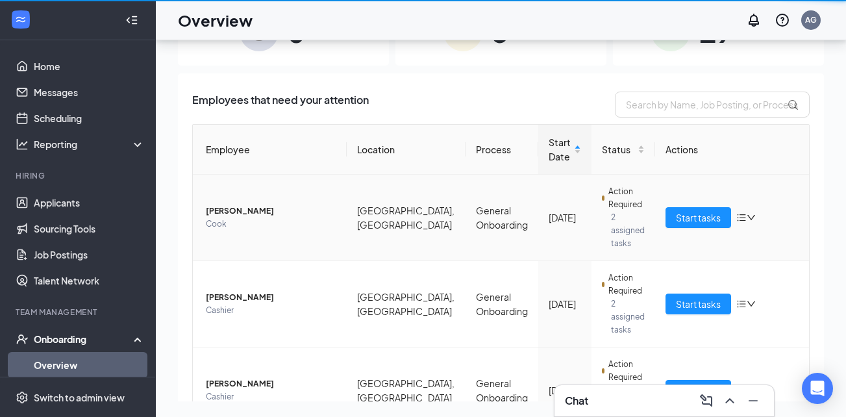
scroll to position [58, 0]
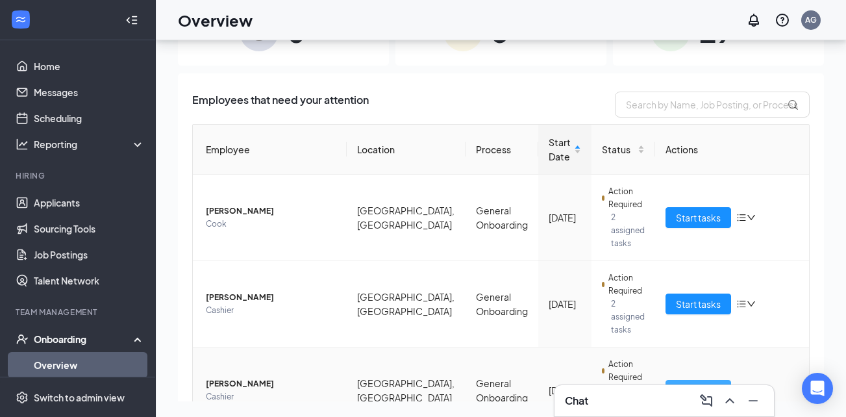
drag, startPoint x: 691, startPoint y: 354, endPoint x: 602, endPoint y: 404, distance: 102.3
click at [690, 383] on span "Start tasks" at bounding box center [698, 390] width 45 height 14
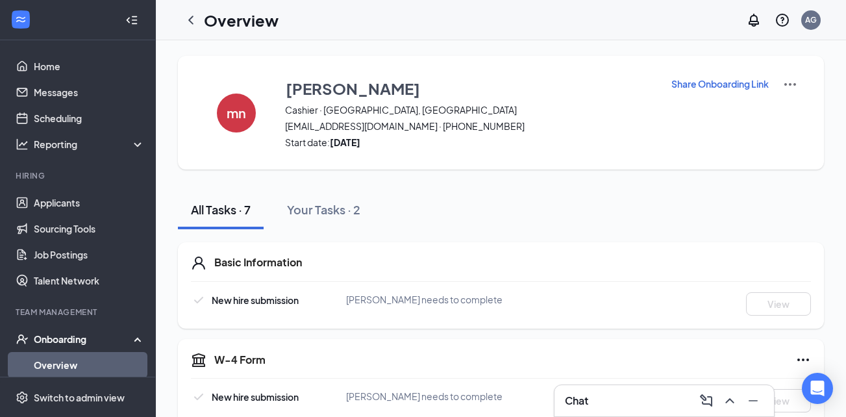
click at [66, 341] on div "Onboarding" at bounding box center [84, 338] width 100 height 13
click at [60, 342] on div "Onboarding" at bounding box center [84, 338] width 100 height 13
click at [53, 360] on link "Overview" at bounding box center [89, 365] width 111 height 26
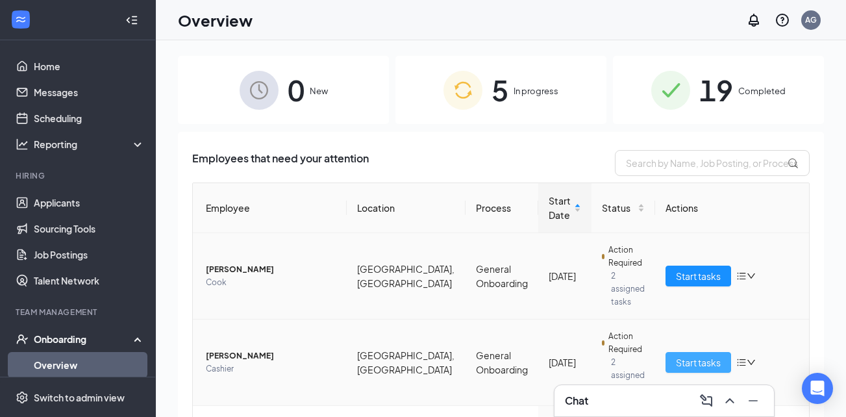
click at [699, 355] on span "Start tasks" at bounding box center [698, 362] width 45 height 14
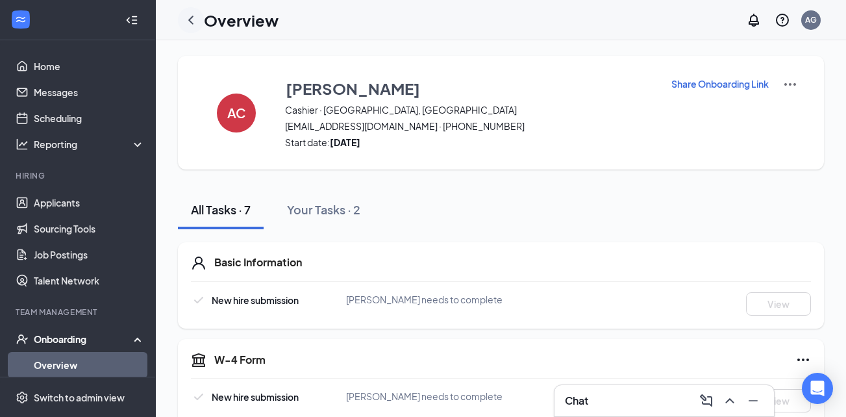
click at [191, 19] on icon "ChevronLeft" at bounding box center [191, 20] width 16 height 16
